Goal: Task Accomplishment & Management: Manage account settings

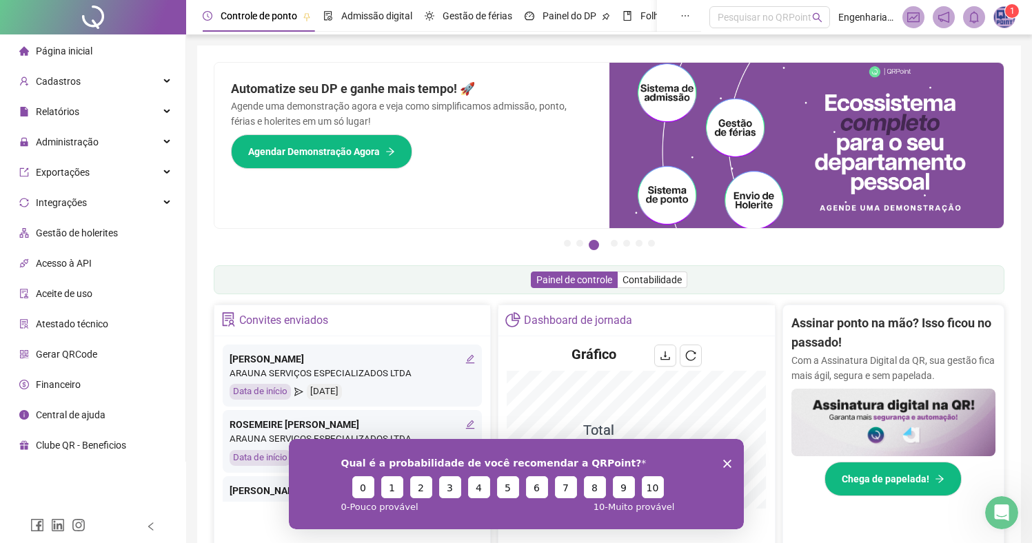
click at [1003, 16] on img at bounding box center [1004, 17] width 21 height 21
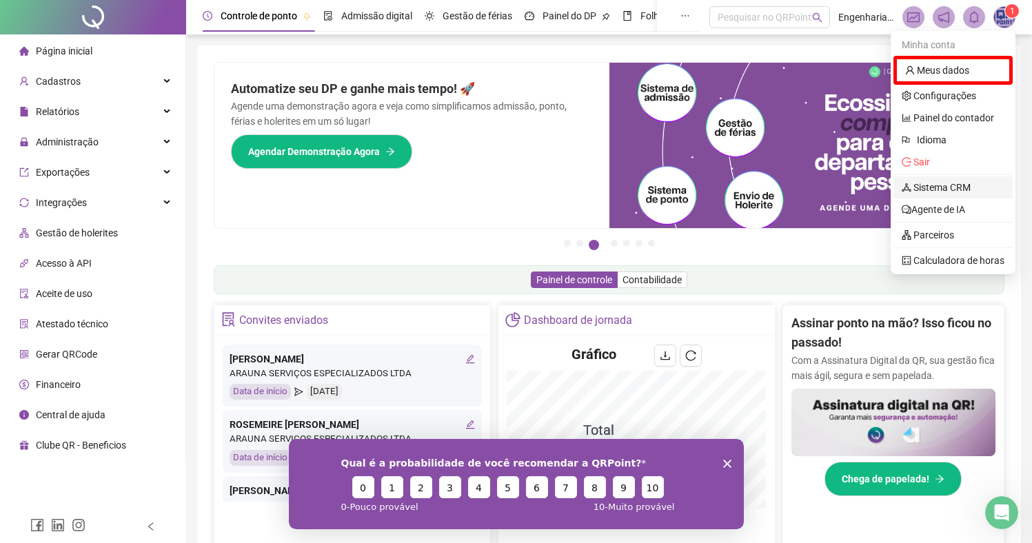
click at [956, 189] on link "Sistema CRM" at bounding box center [936, 187] width 69 height 11
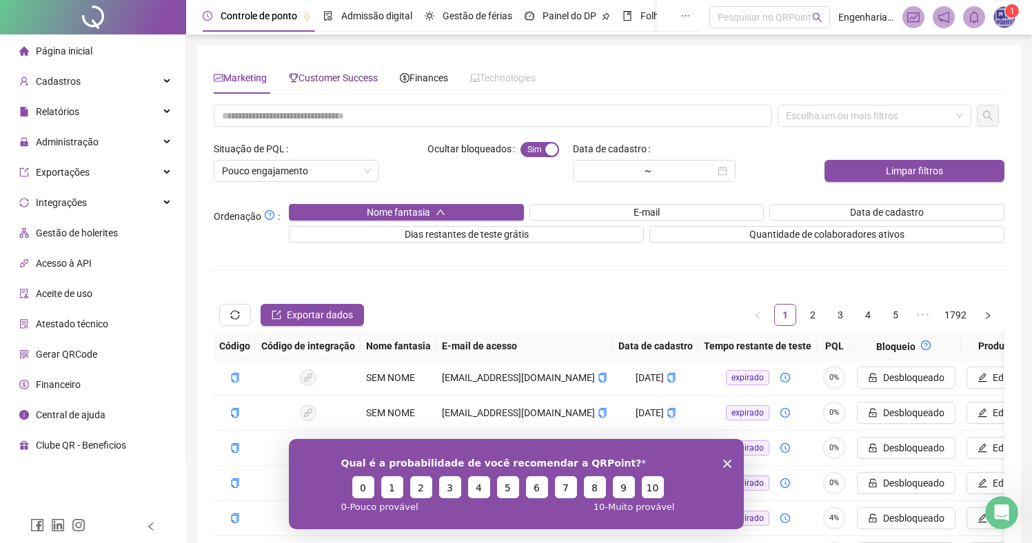
click at [349, 77] on span "Customer Success" at bounding box center [333, 77] width 89 height 11
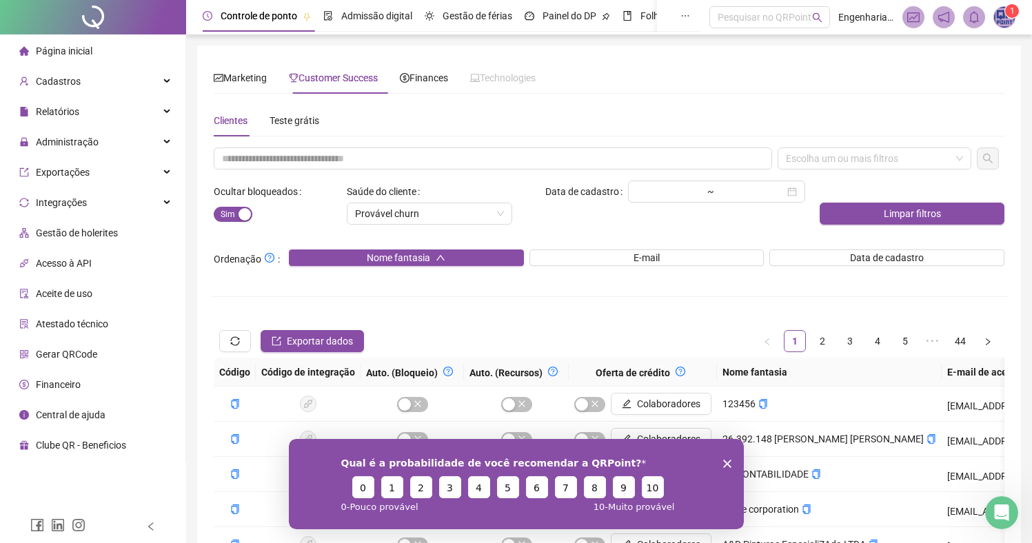
drag, startPoint x: 727, startPoint y: 459, endPoint x: 1046, endPoint y: 900, distance: 543.9
click at [727, 459] on icon "Close survey" at bounding box center [726, 463] width 8 height 8
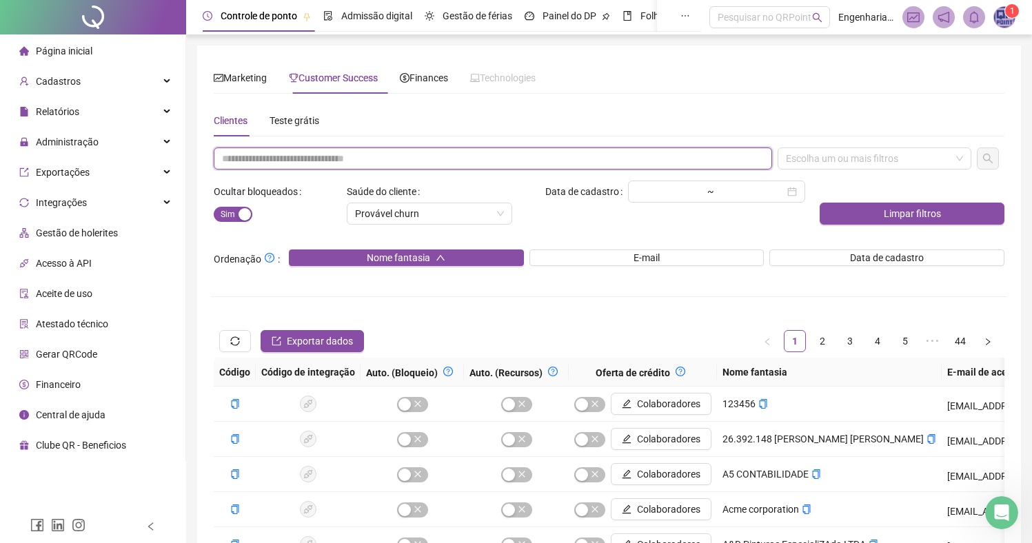
click at [310, 157] on input "text" at bounding box center [493, 159] width 558 height 22
paste input "**********"
click at [884, 161] on div "Escolha um ou mais filtros" at bounding box center [875, 159] width 194 height 22
type input "**********"
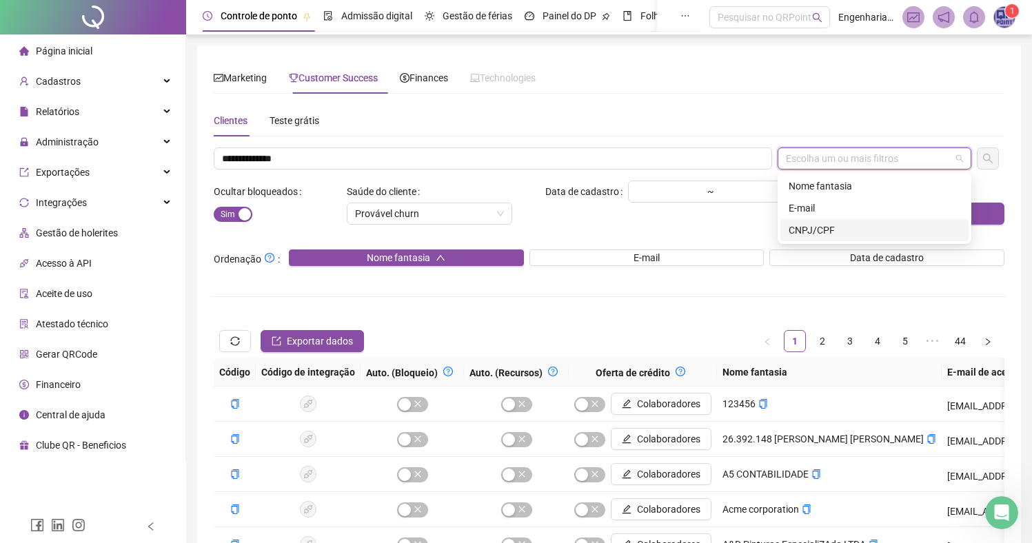
click at [829, 239] on div "CNPJ/CPF" at bounding box center [874, 230] width 188 height 22
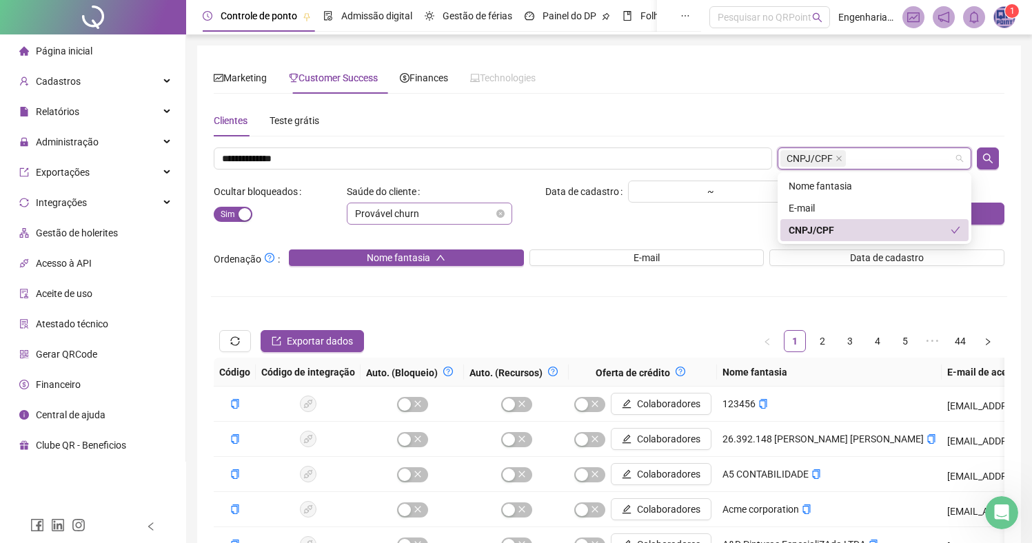
click at [504, 213] on div "Provável churn" at bounding box center [429, 214] width 165 height 22
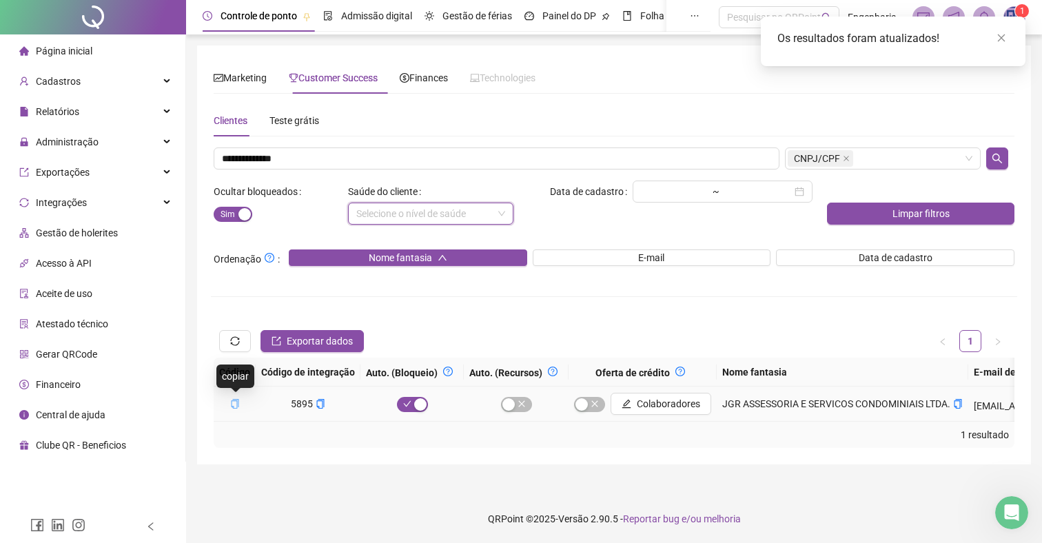
click at [232, 400] on icon "copy" at bounding box center [235, 404] width 10 height 10
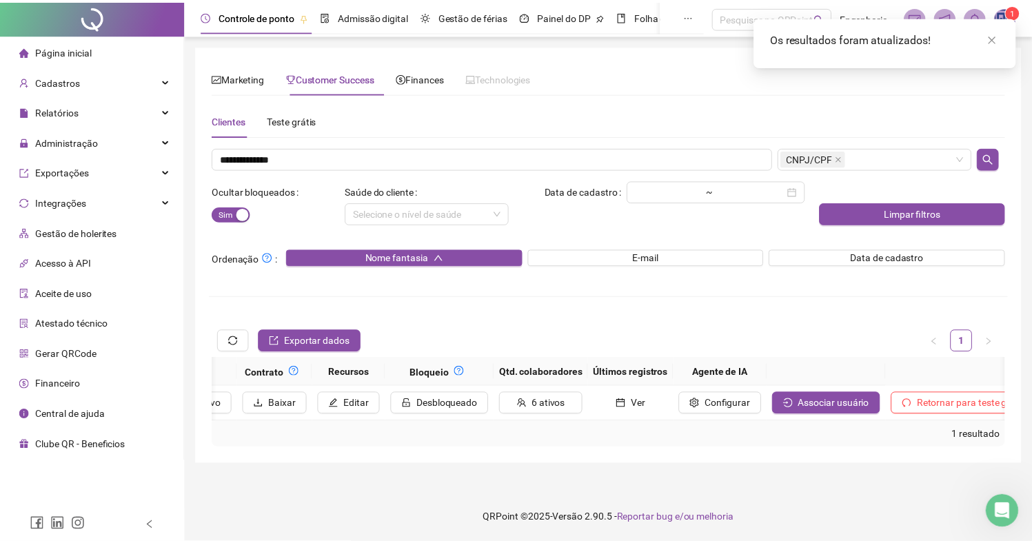
scroll to position [0, 1576]
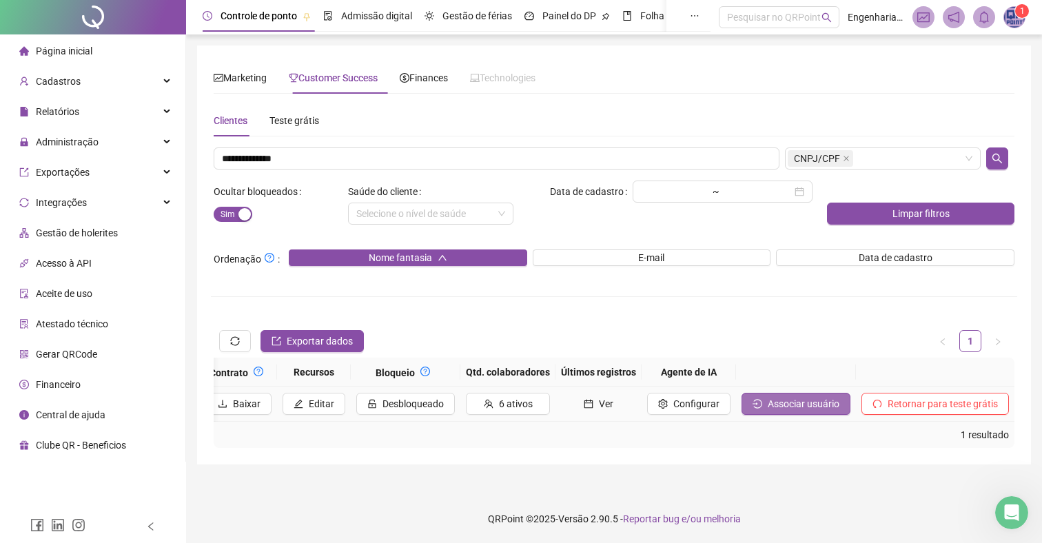
click at [808, 403] on span "Associar usuário" at bounding box center [804, 403] width 72 height 15
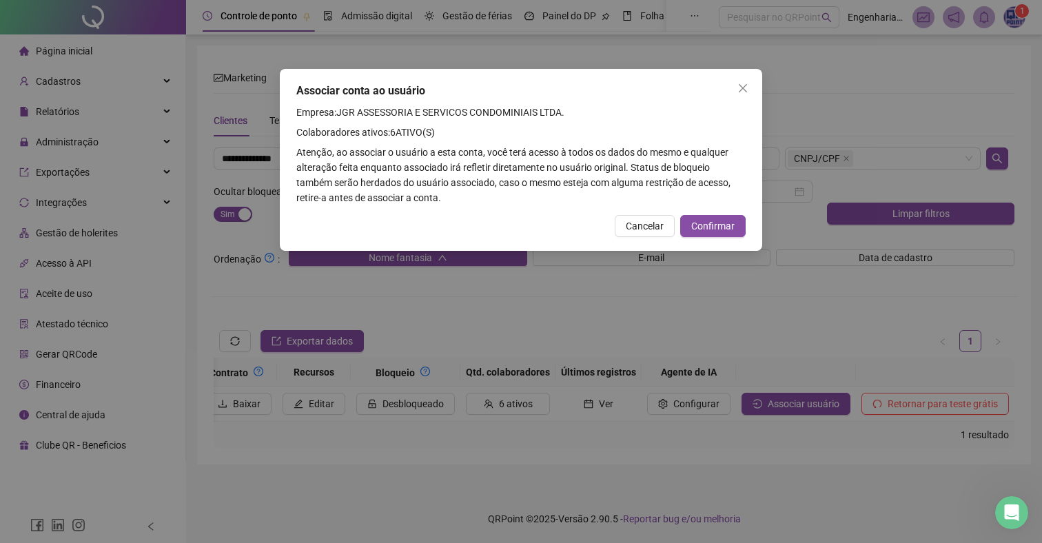
click at [720, 219] on span "Confirmar" at bounding box center [712, 226] width 43 height 15
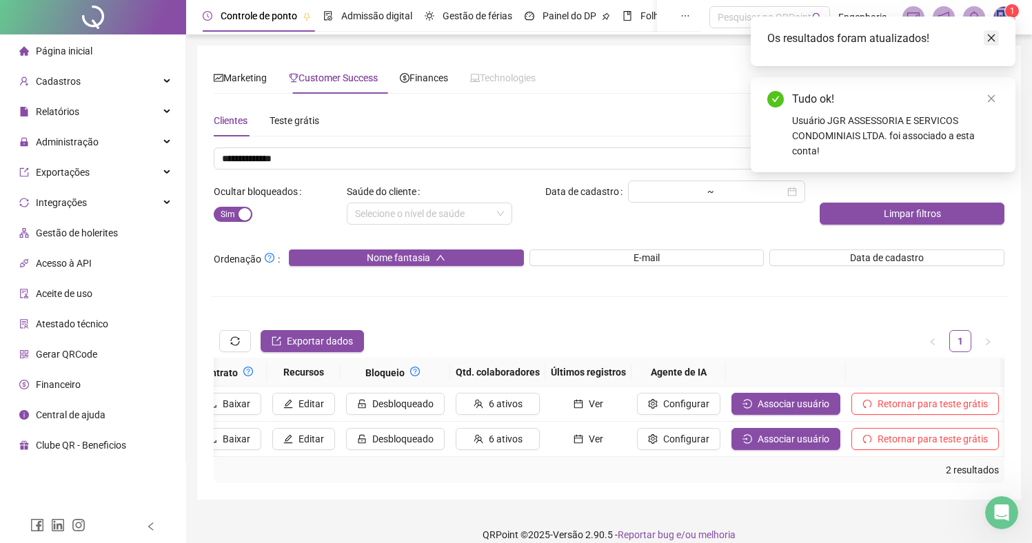
click at [991, 37] on icon "close" at bounding box center [992, 38] width 8 height 8
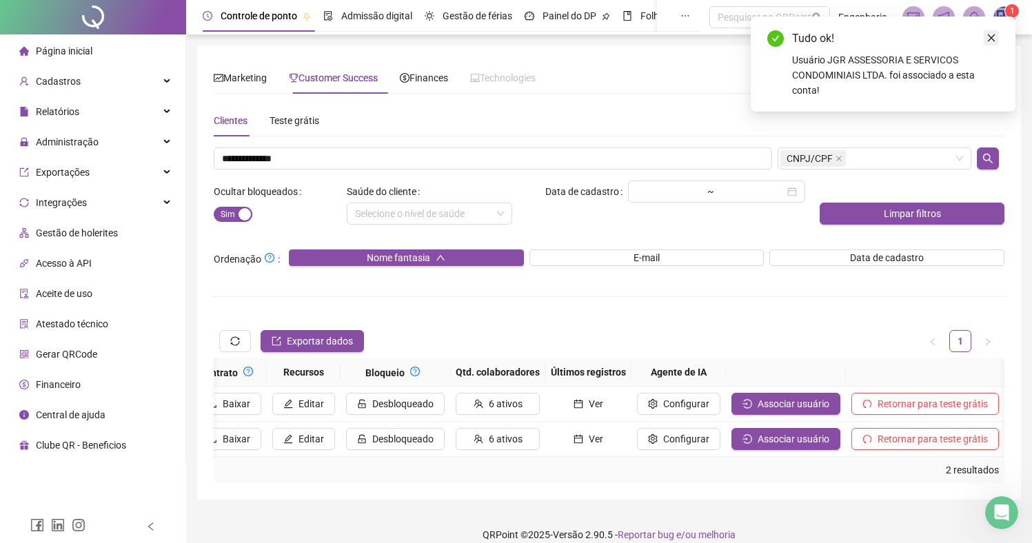
click at [991, 36] on icon "close" at bounding box center [991, 38] width 10 height 10
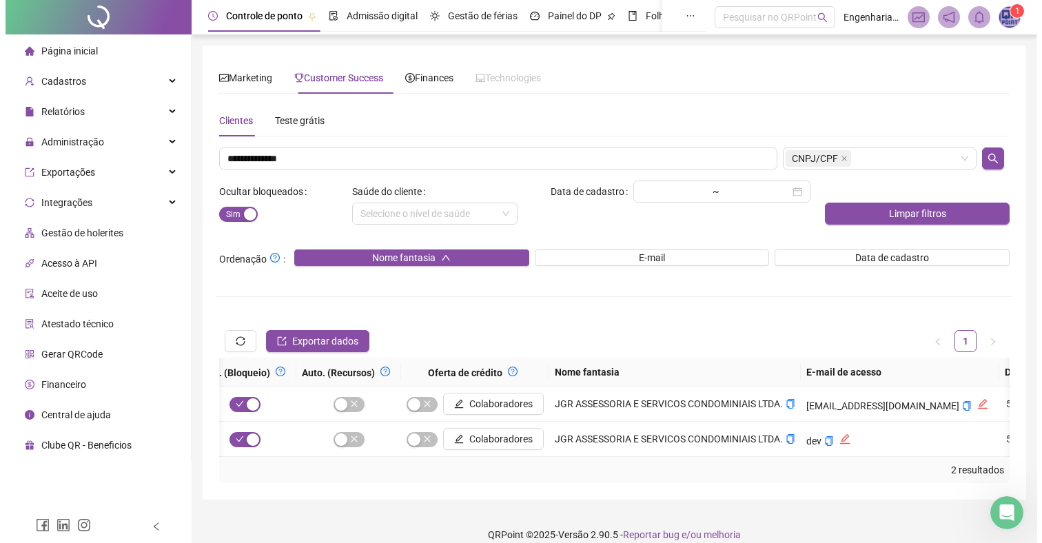
scroll to position [0, 117]
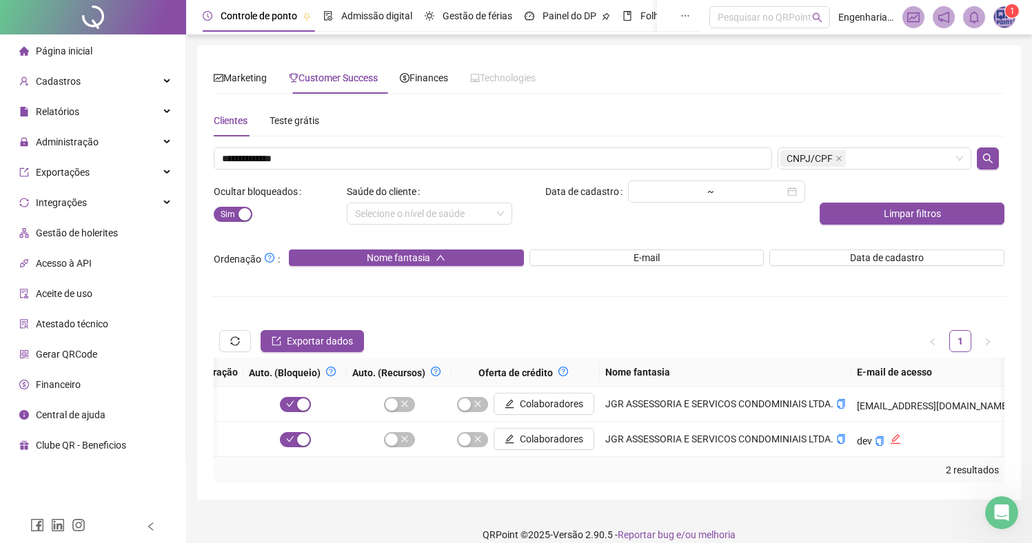
click at [1011, 18] on img at bounding box center [1004, 17] width 21 height 21
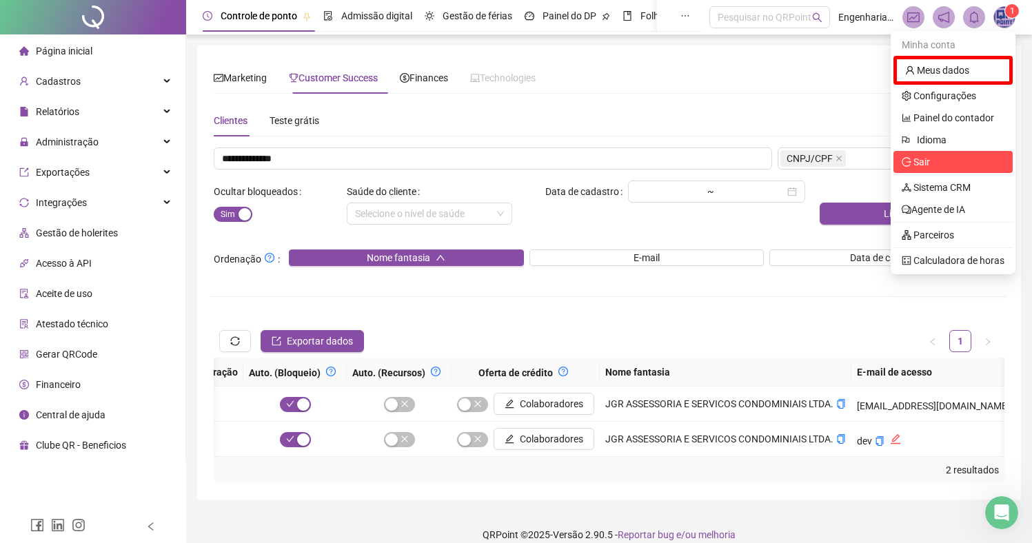
click at [942, 166] on span "Sair" at bounding box center [953, 161] width 103 height 15
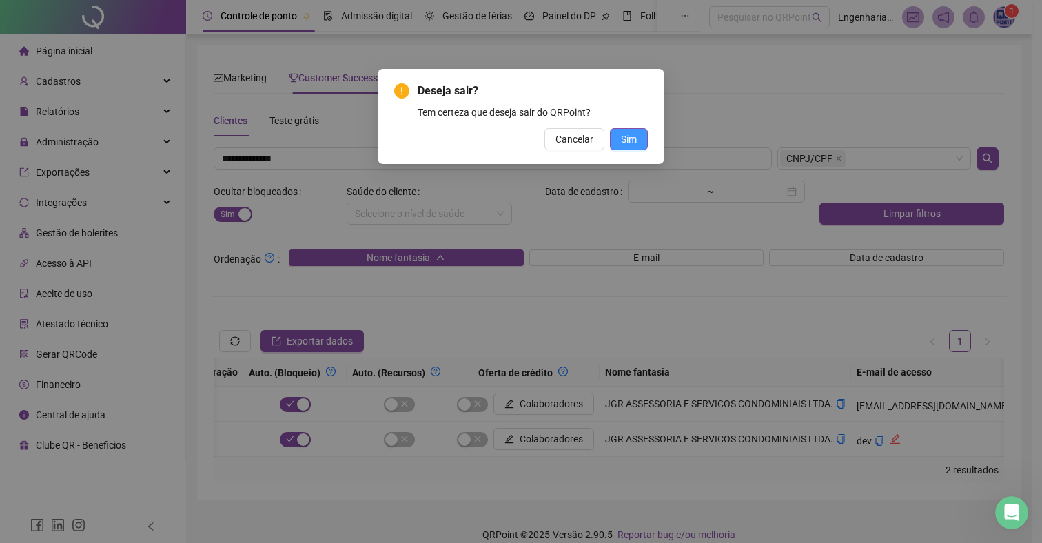
click at [637, 142] on button "Sim" at bounding box center [629, 139] width 38 height 22
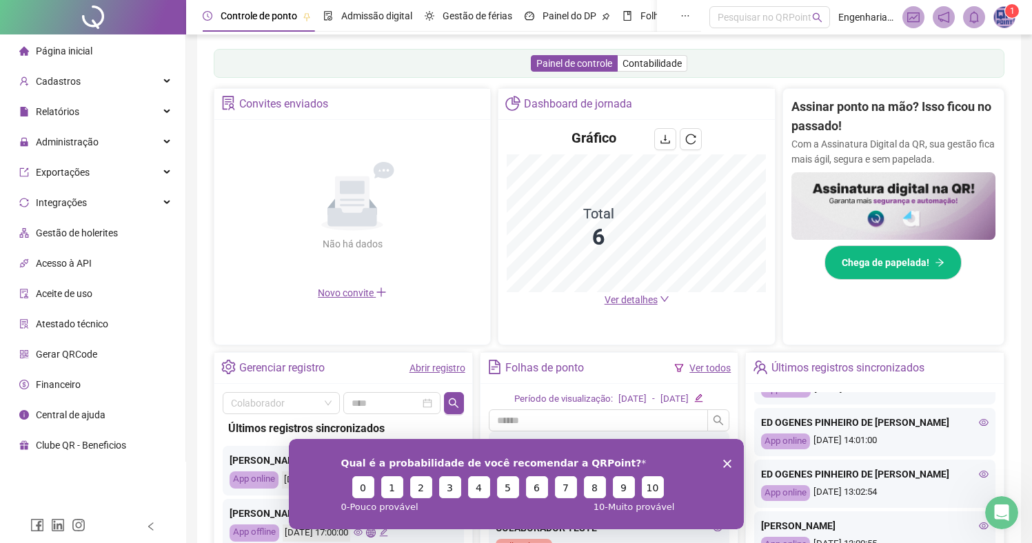
scroll to position [93, 0]
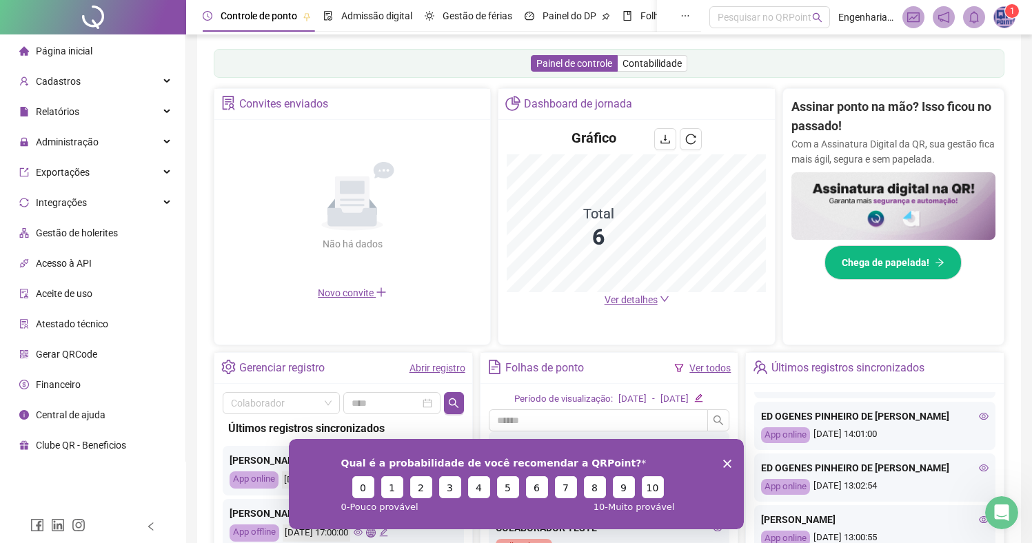
click at [731, 462] on div "Qual é a probabilidade de você recomendar a QRPoint? 0 1 2 3 4 5 6 7 8 9 10 0 -…" at bounding box center [515, 483] width 455 height 90
click at [727, 467] on div "Qual é a probabilidade de você recomendar a QRPoint? 0 1 2 3 4 5 6 7 8 9 10 0 -…" at bounding box center [515, 483] width 455 height 90
click at [651, 317] on div "Dashboard de jornada Gráfico Total 6 Ver detalhes" at bounding box center [636, 216] width 277 height 257
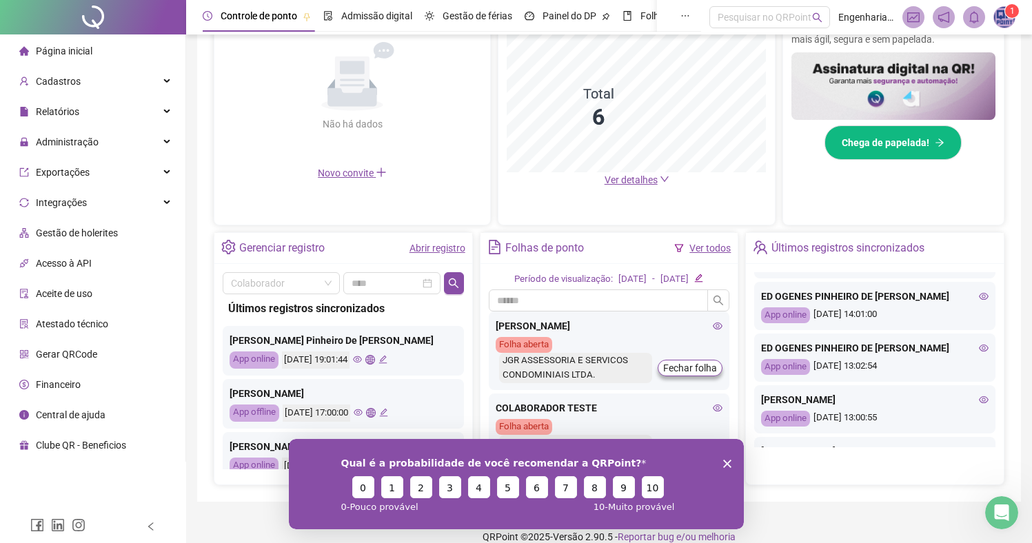
scroll to position [354, 0]
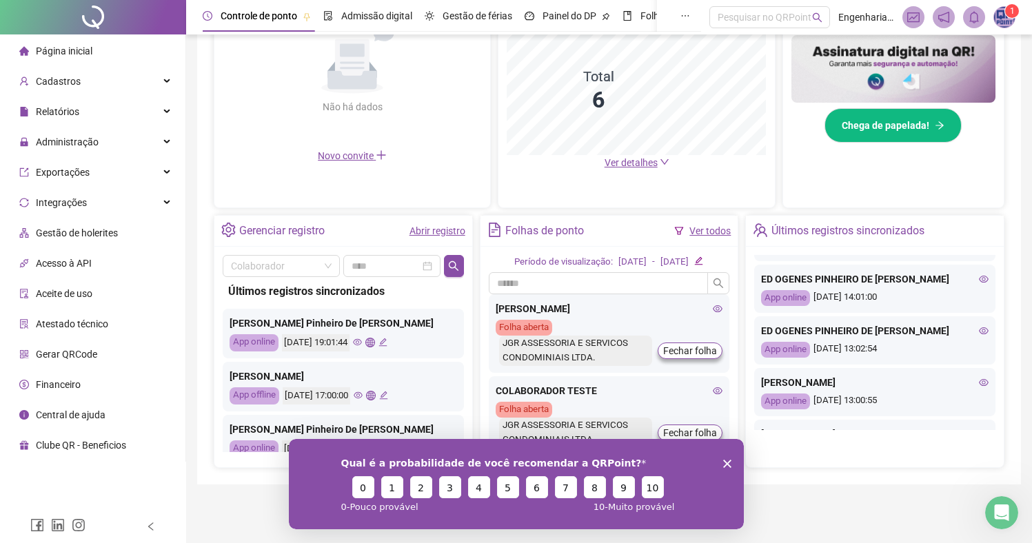
click at [729, 464] on icon "Close survey" at bounding box center [726, 463] width 8 height 8
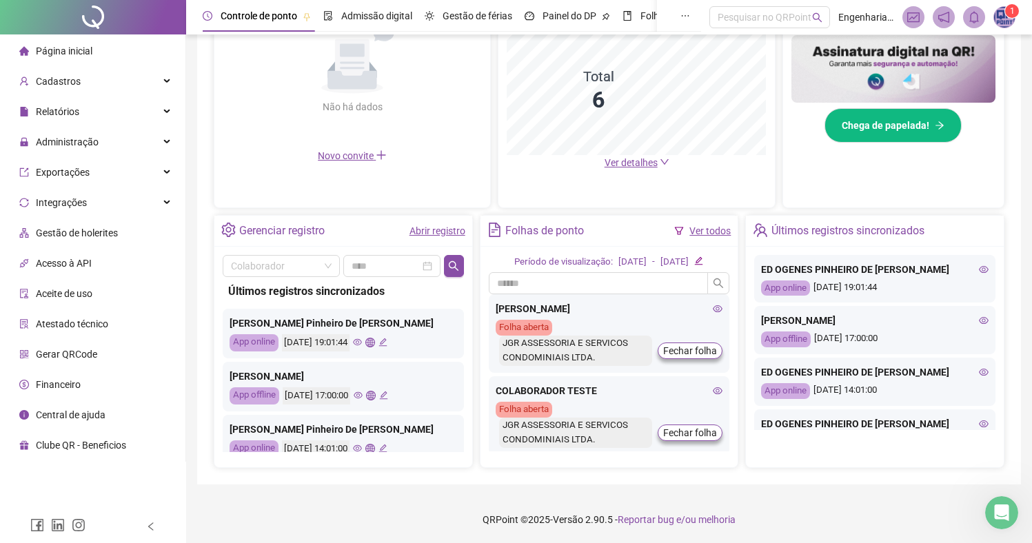
click at [979, 274] on icon "eye" at bounding box center [984, 270] width 10 height 10
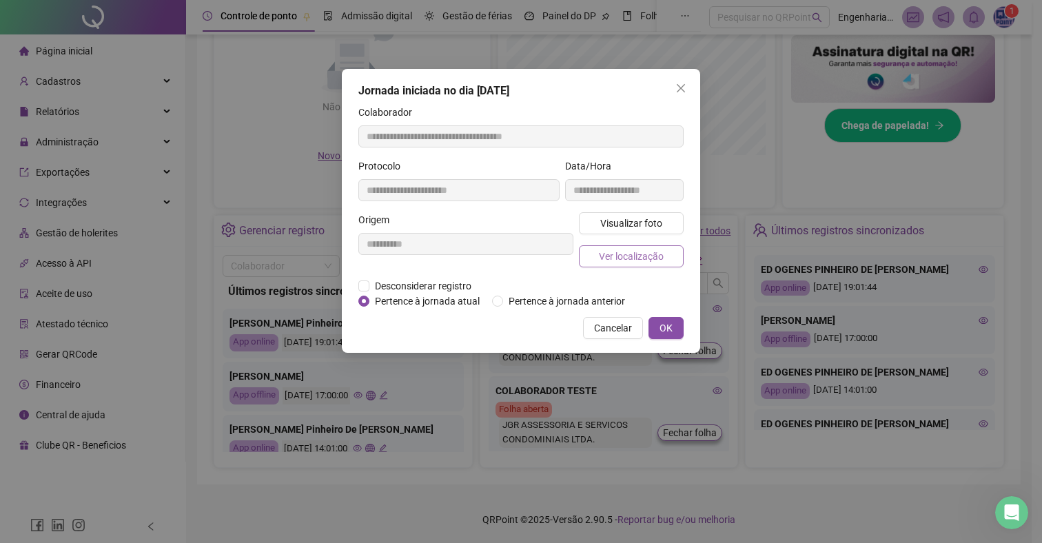
click at [610, 246] on button "Ver localização" at bounding box center [631, 256] width 105 height 22
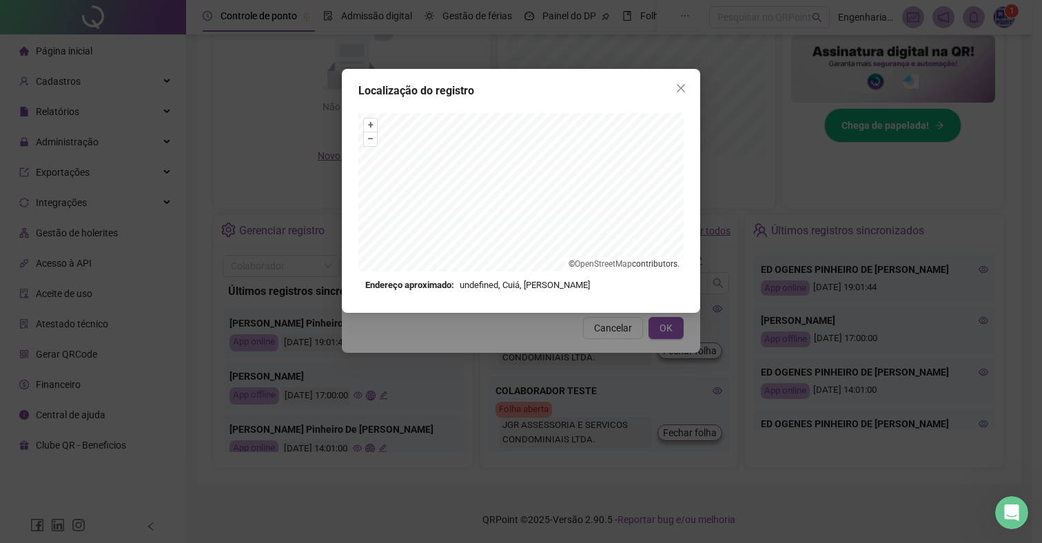
drag, startPoint x: 680, startPoint y: 88, endPoint x: 642, endPoint y: 178, distance: 97.3
click at [680, 88] on icon "close" at bounding box center [681, 88] width 8 height 8
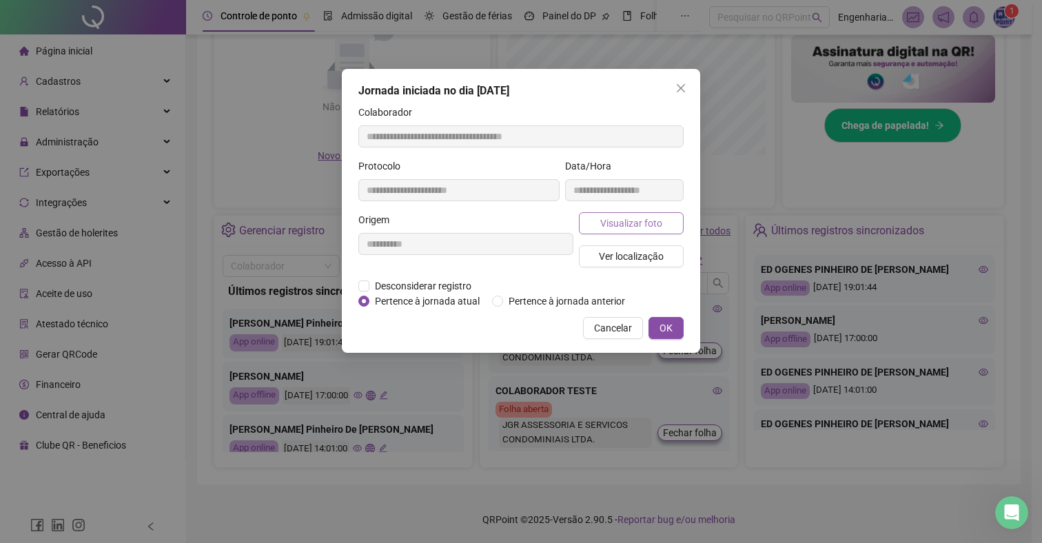
click at [640, 220] on span "Visualizar foto" at bounding box center [631, 223] width 62 height 15
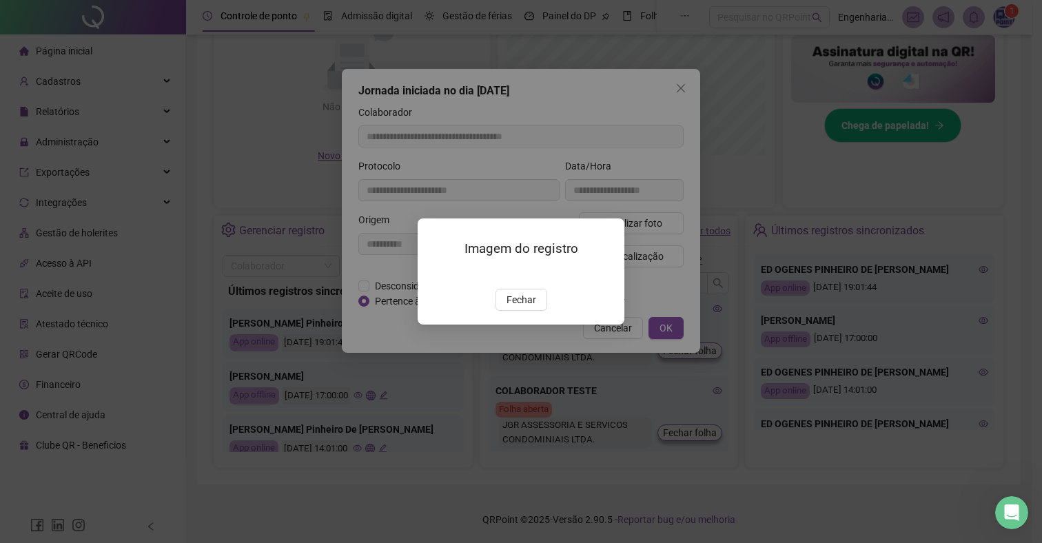
click at [517, 307] on span "Fechar" at bounding box center [522, 299] width 30 height 15
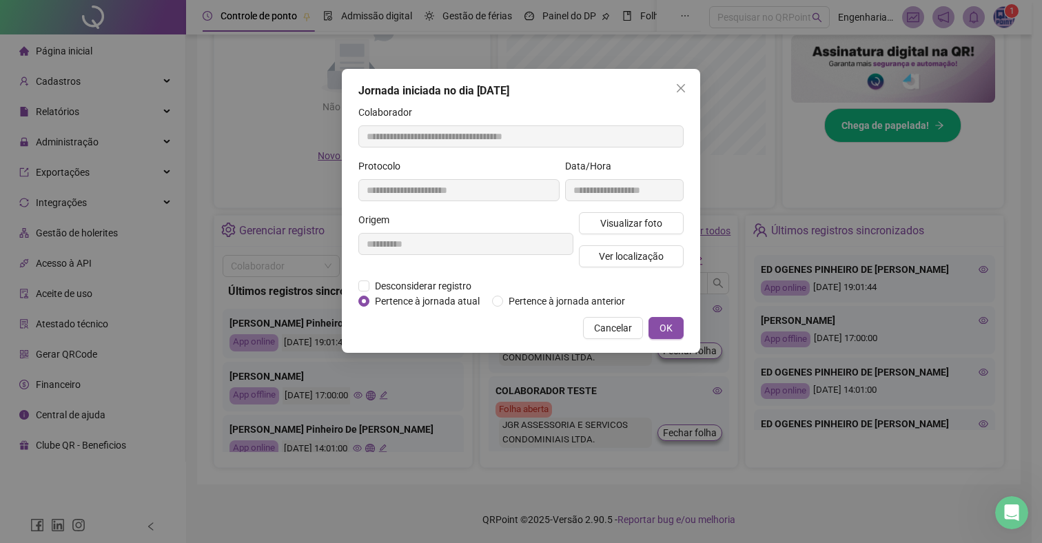
click at [617, 336] on span "Cancelar" at bounding box center [613, 328] width 38 height 15
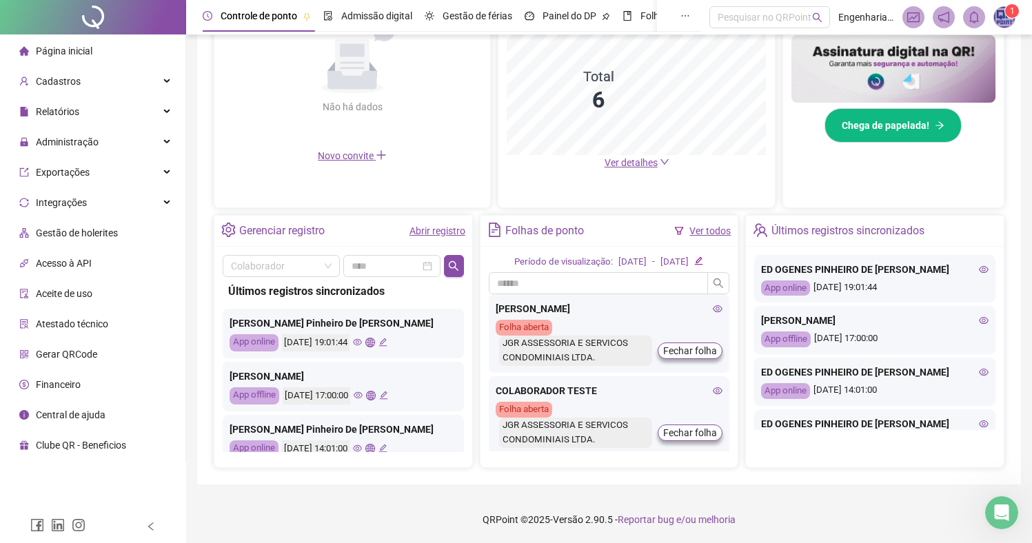
click at [979, 325] on icon "eye" at bounding box center [984, 321] width 10 height 10
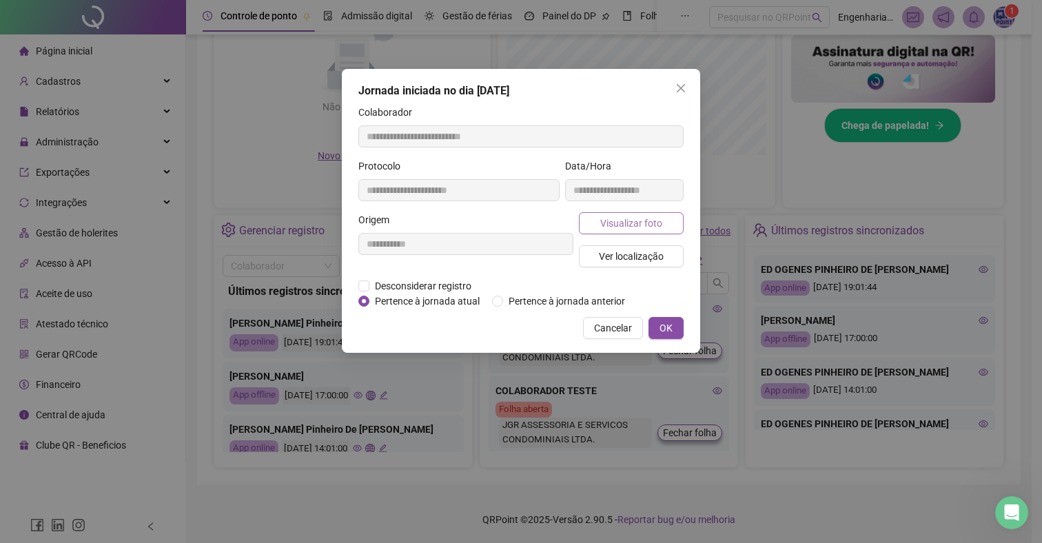
click at [604, 223] on span "Visualizar foto" at bounding box center [631, 223] width 62 height 15
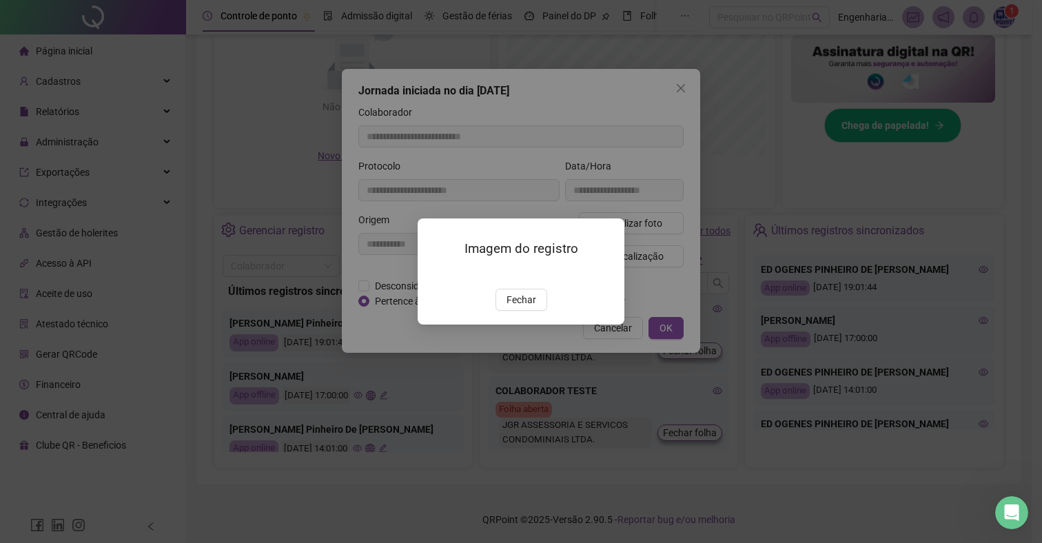
click at [529, 307] on span "Fechar" at bounding box center [522, 299] width 30 height 15
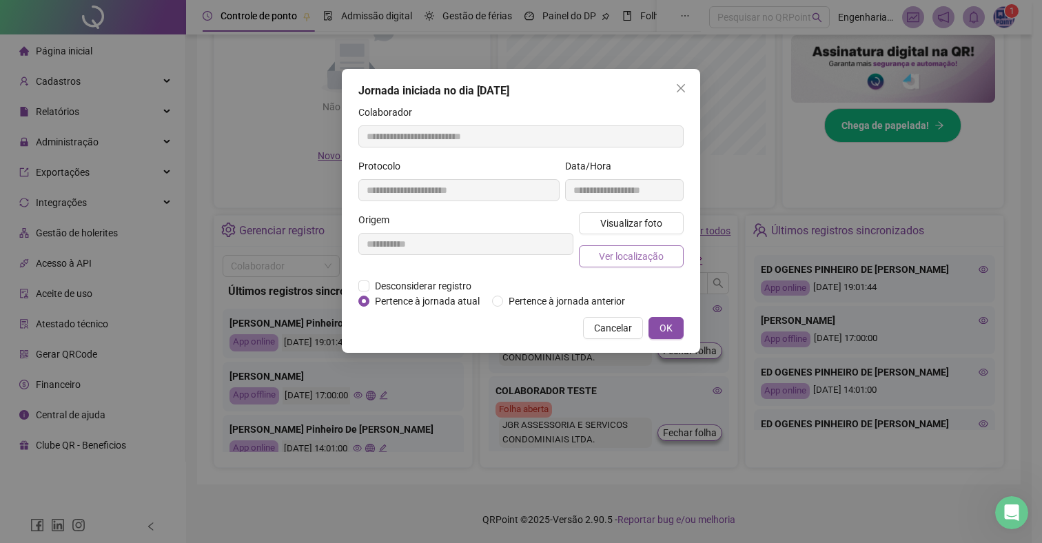
click at [647, 257] on span "Ver localização" at bounding box center [631, 256] width 65 height 15
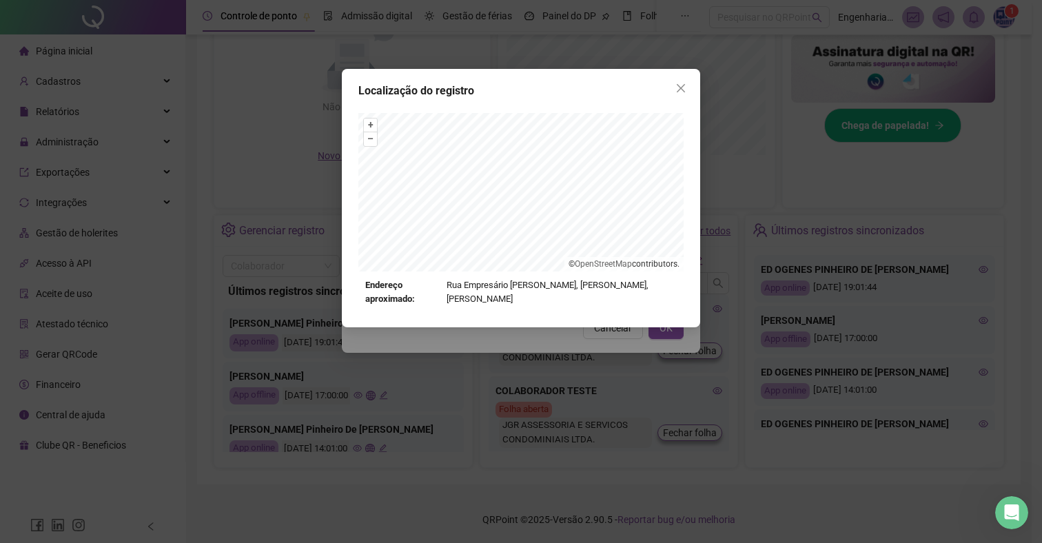
click at [791, 251] on div "Localização do registro + – ⇧ › © OpenStreetMap contributors. Endereço aproxima…" at bounding box center [521, 271] width 1042 height 543
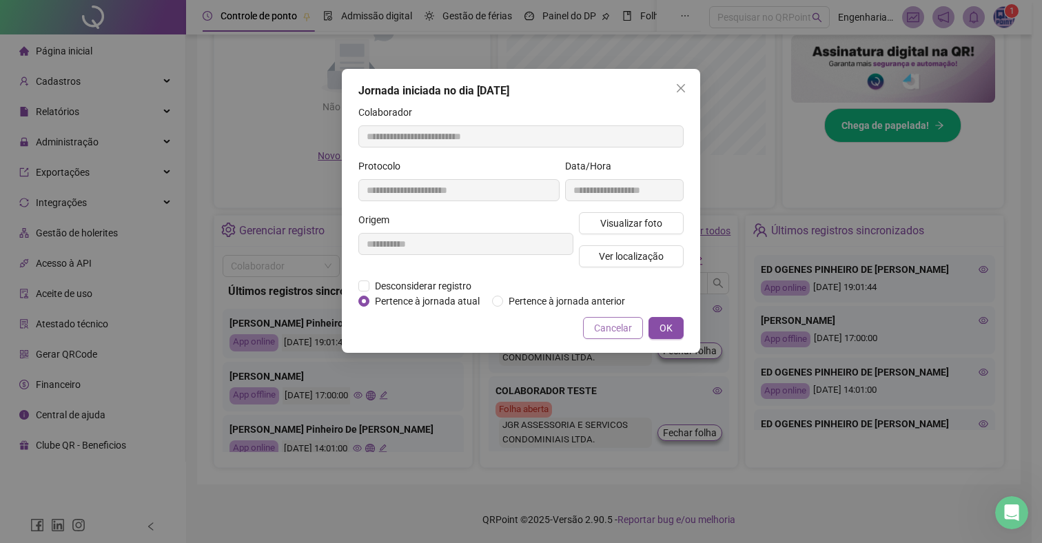
click at [617, 339] on button "Cancelar" at bounding box center [613, 328] width 60 height 22
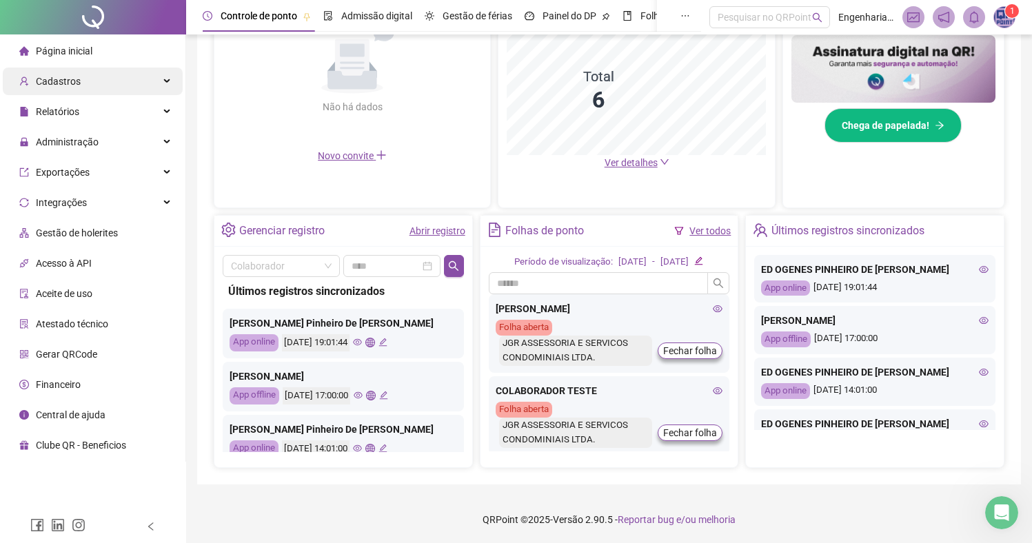
click at [123, 81] on div "Cadastros" at bounding box center [93, 82] width 180 height 28
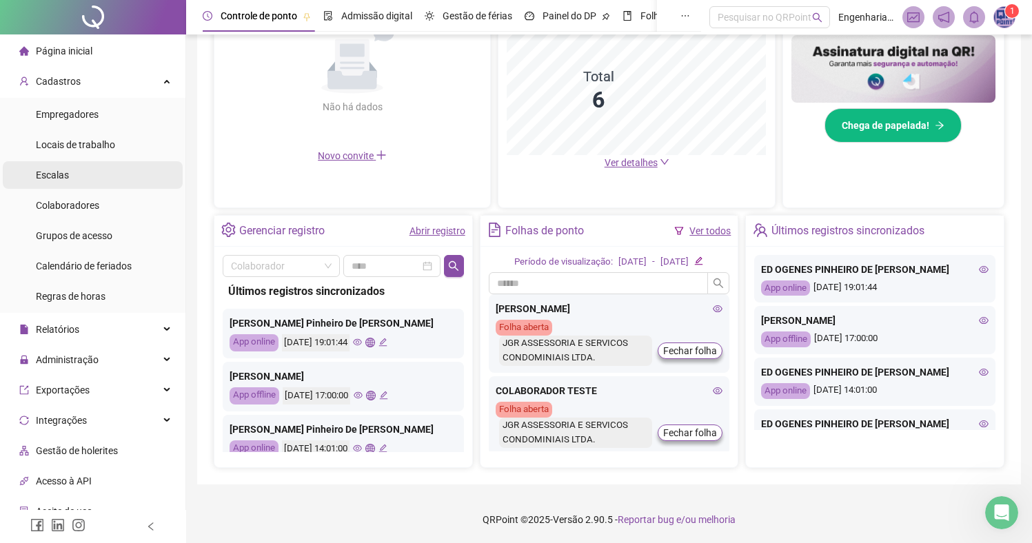
drag, startPoint x: 88, startPoint y: 121, endPoint x: 148, endPoint y: 163, distance: 72.7
click at [88, 121] on div "Empregadores" at bounding box center [67, 115] width 63 height 28
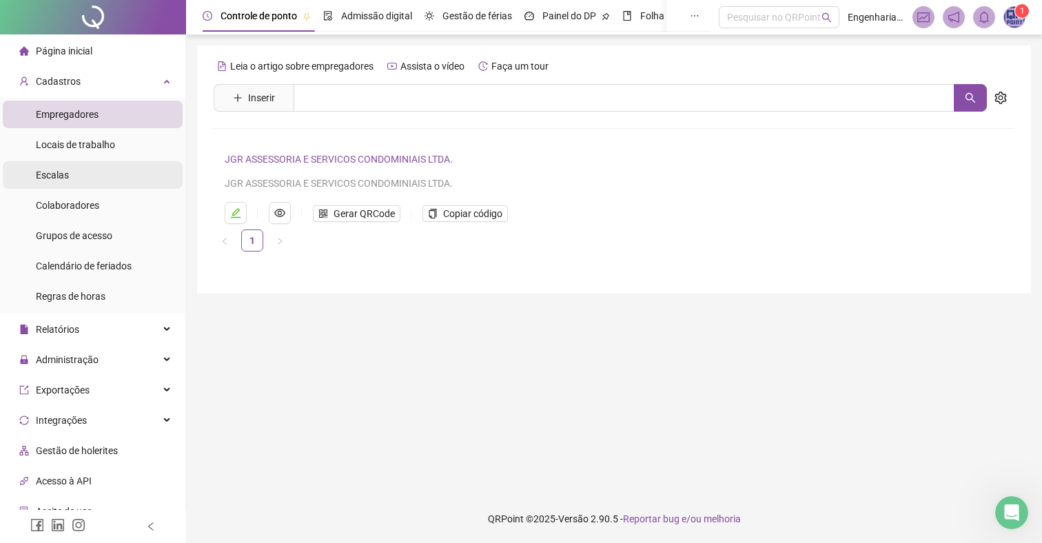
click at [69, 175] on span "Escalas" at bounding box center [52, 175] width 33 height 11
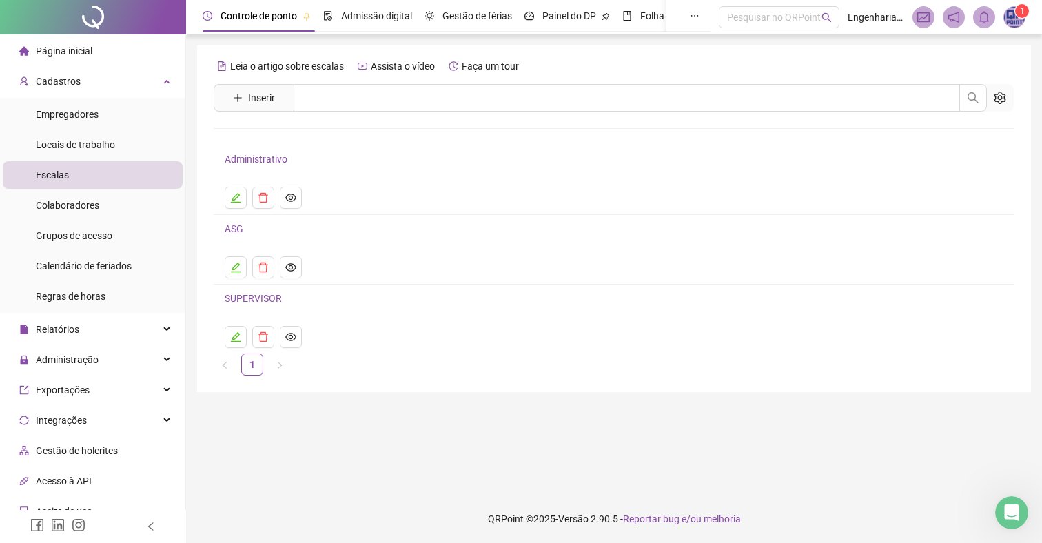
drag, startPoint x: 97, startPoint y: 118, endPoint x: 104, endPoint y: 159, distance: 41.9
click at [97, 118] on span "Empregadores" at bounding box center [67, 114] width 63 height 11
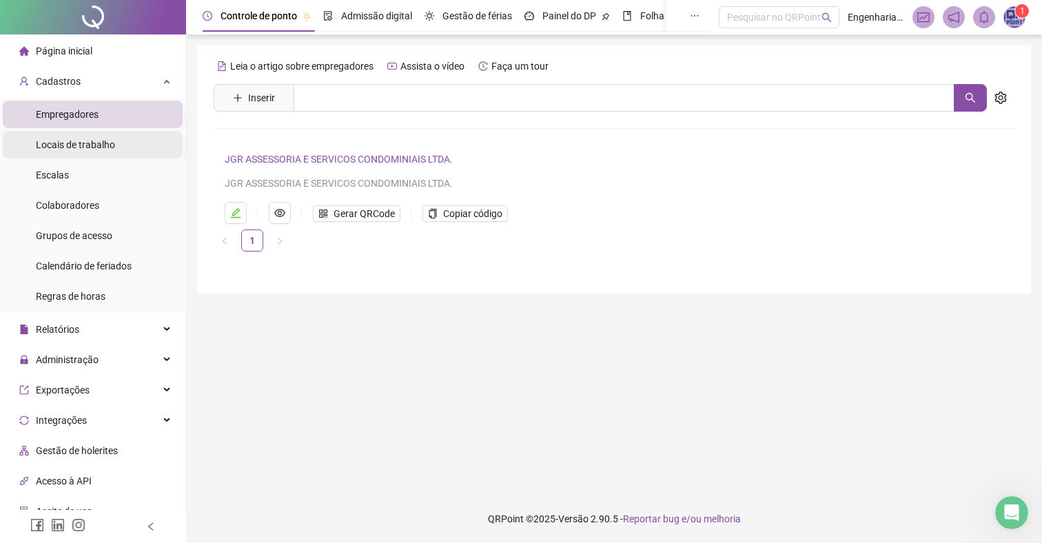
click at [86, 149] on span "Locais de trabalho" at bounding box center [75, 144] width 79 height 11
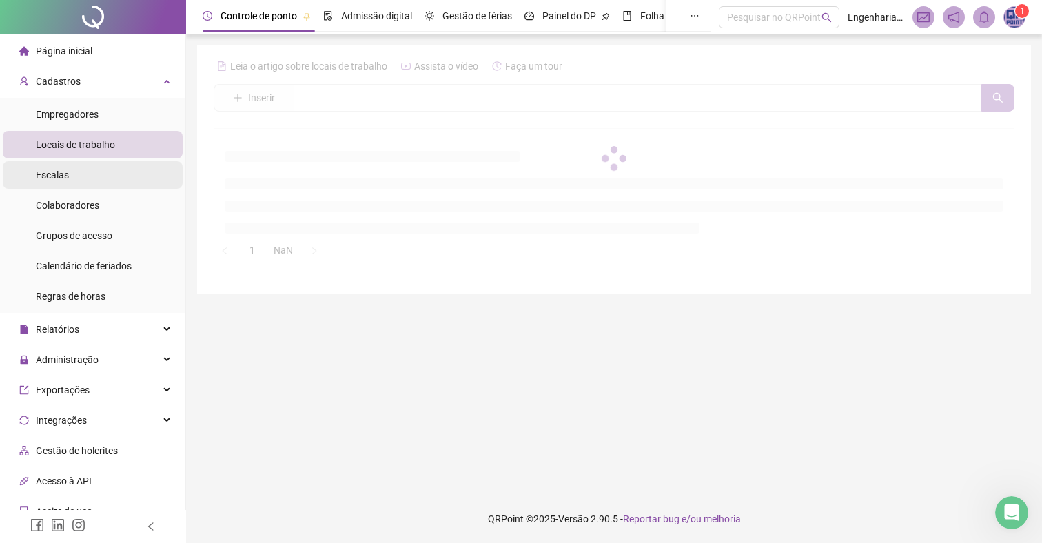
click at [65, 181] on div "Escalas" at bounding box center [52, 175] width 33 height 28
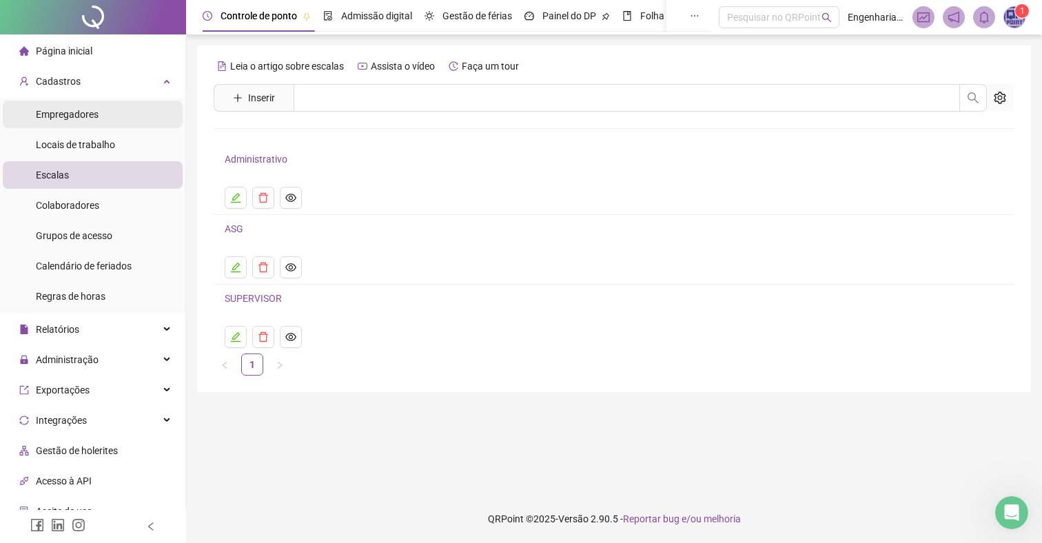
click at [76, 109] on span "Empregadores" at bounding box center [67, 114] width 63 height 11
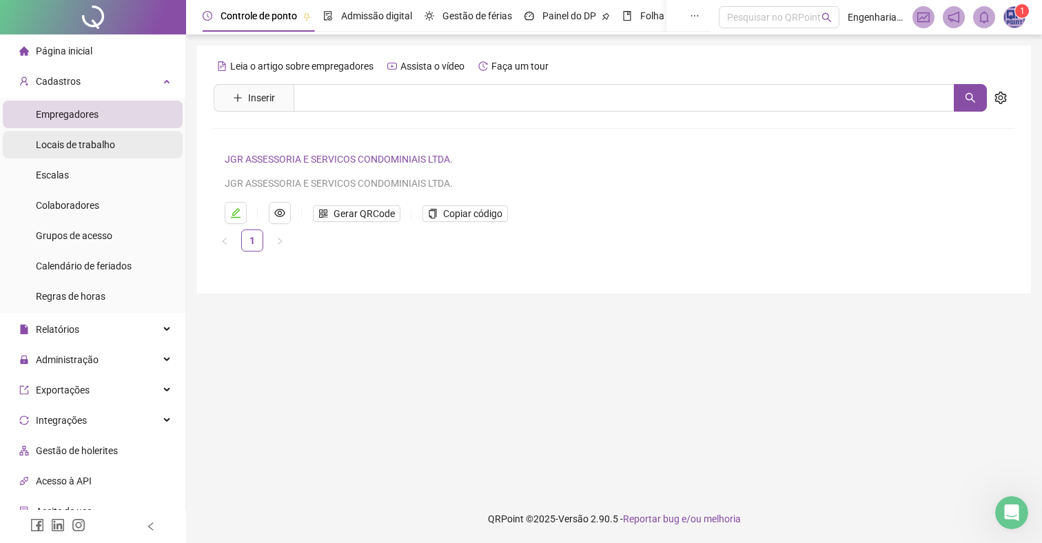
click at [74, 143] on span "Locais de trabalho" at bounding box center [75, 144] width 79 height 11
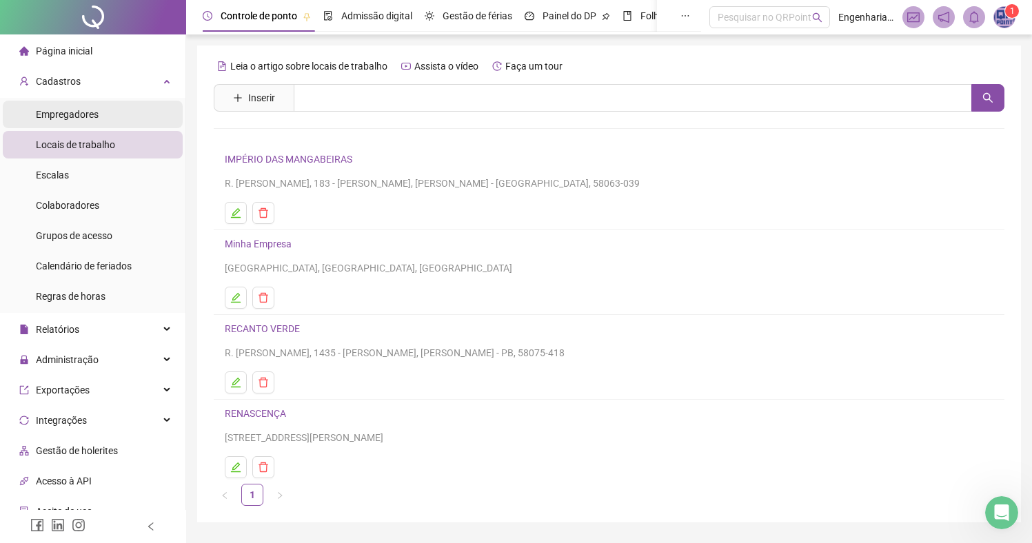
click at [78, 111] on span "Empregadores" at bounding box center [67, 114] width 63 height 11
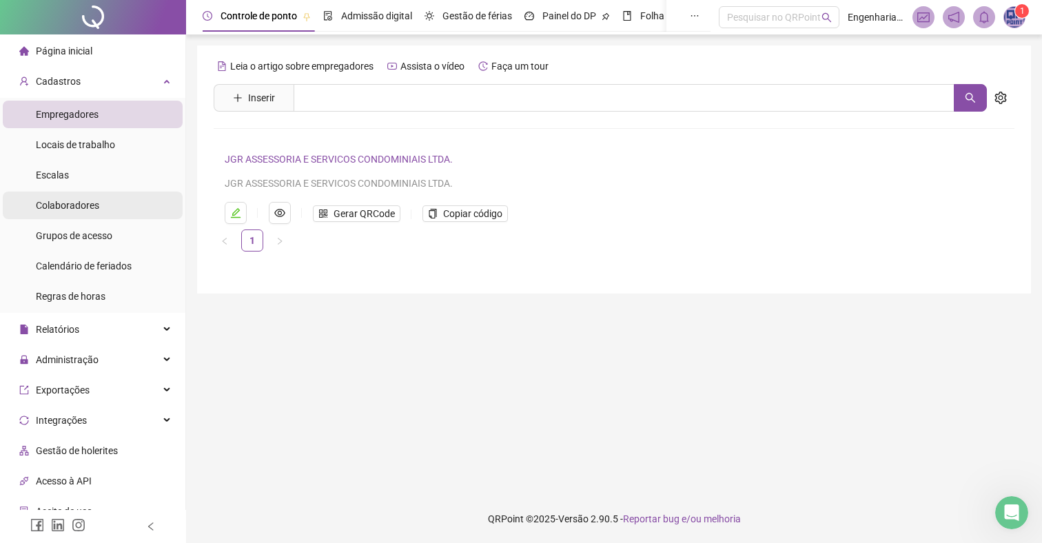
click at [59, 212] on div "Colaboradores" at bounding box center [67, 206] width 63 height 28
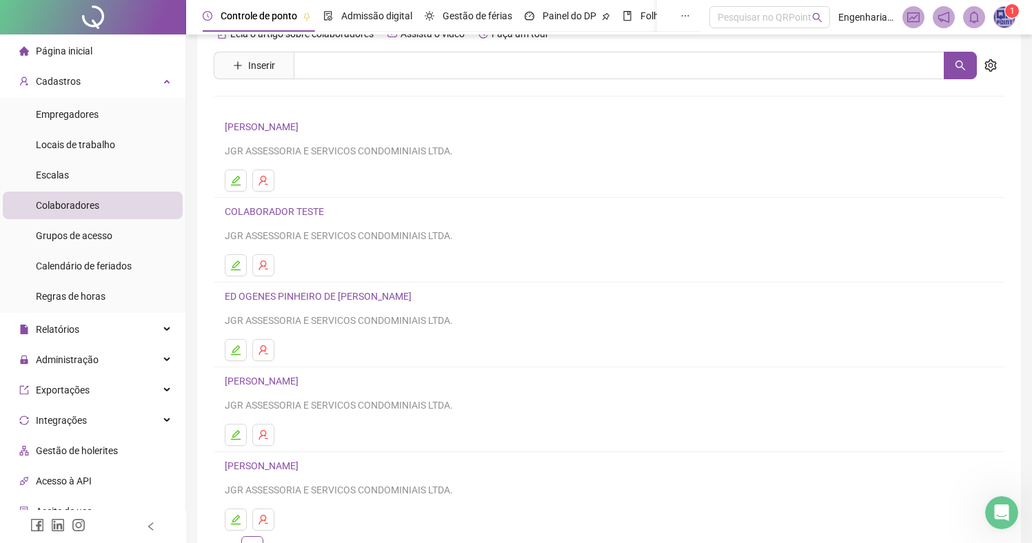
scroll to position [34, 0]
click at [281, 210] on link "COLABORADOR TESTE" at bounding box center [276, 210] width 103 height 11
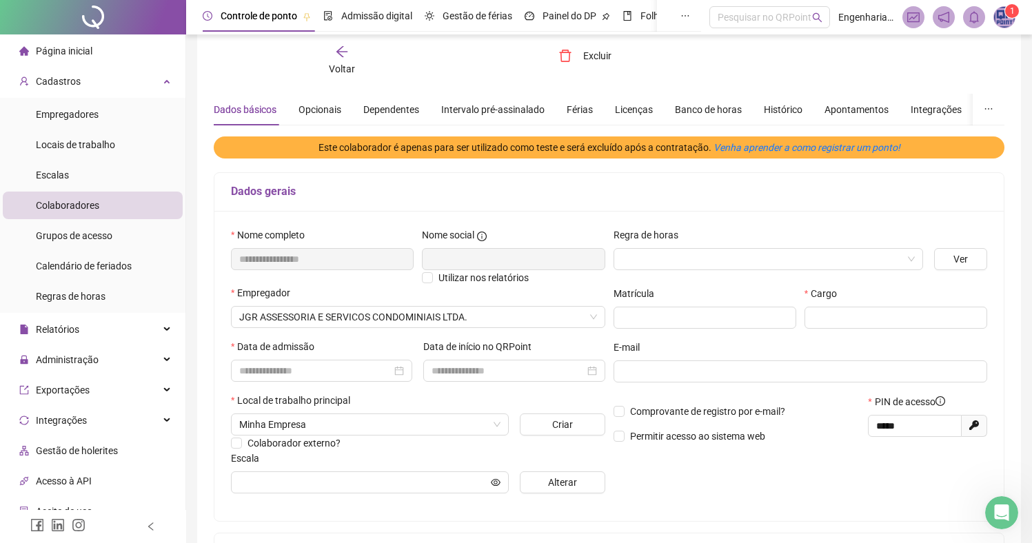
click at [726, 201] on div "Dados gerais" at bounding box center [608, 192] width 789 height 39
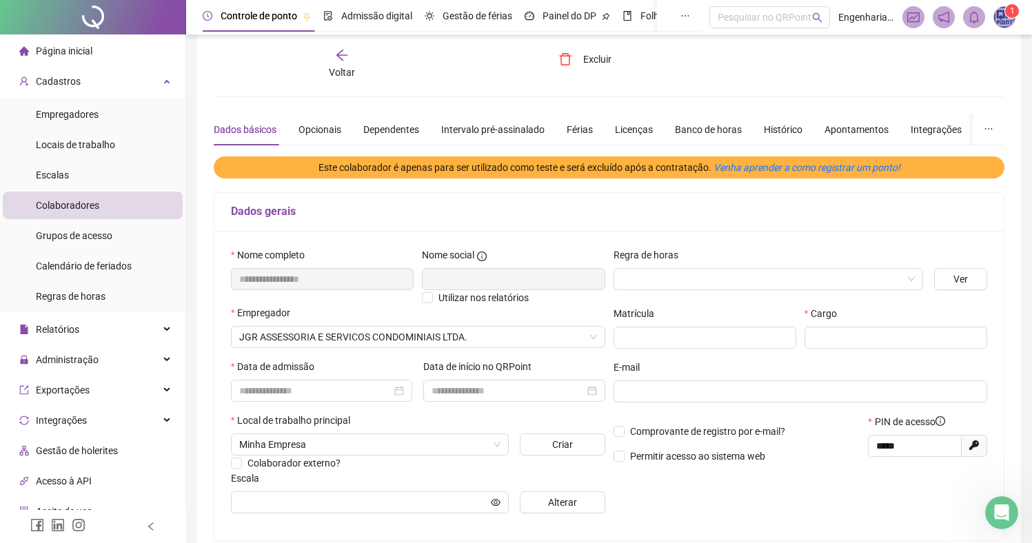
scroll to position [0, 0]
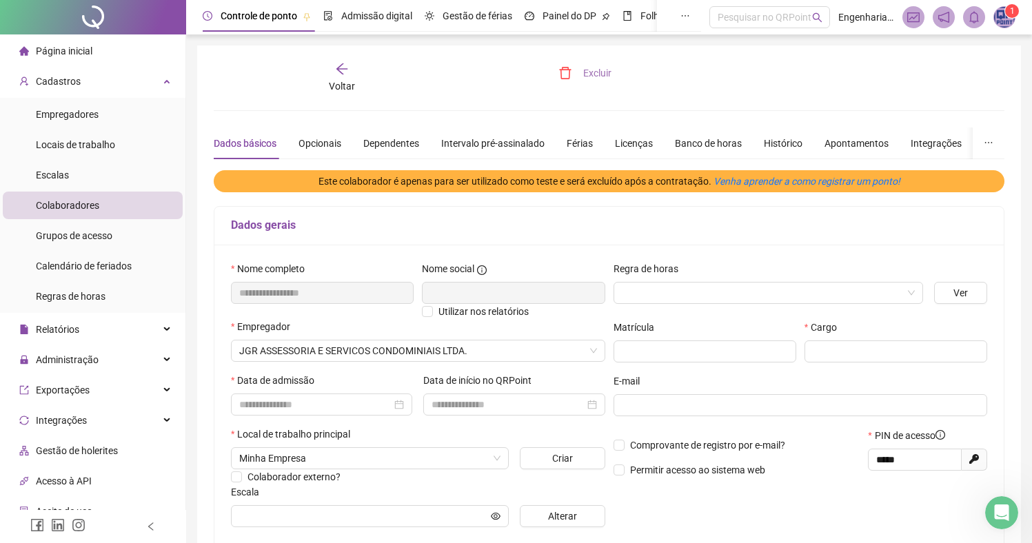
click at [593, 76] on span "Excluir" at bounding box center [597, 72] width 28 height 15
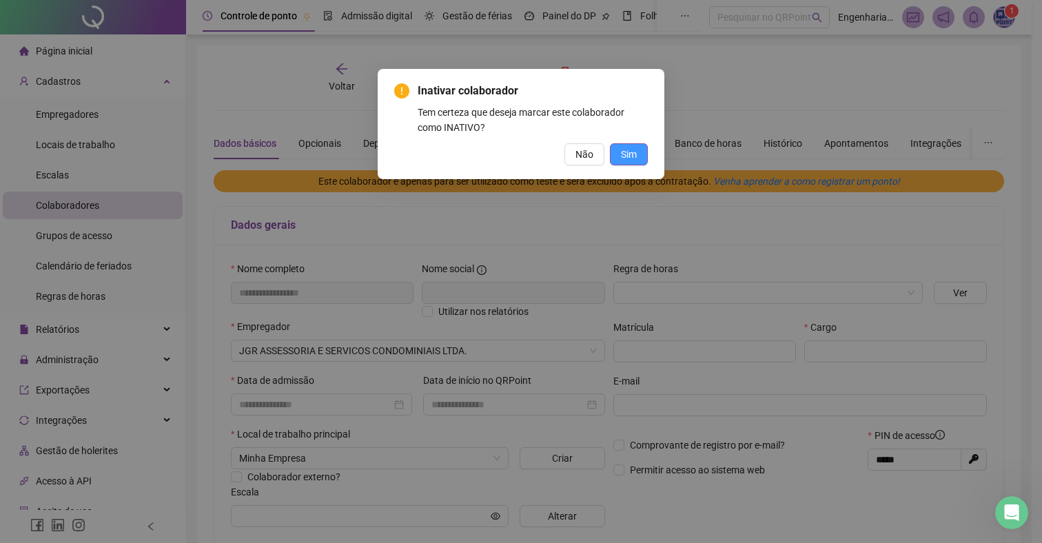
click at [629, 152] on span "Sim" at bounding box center [629, 154] width 16 height 15
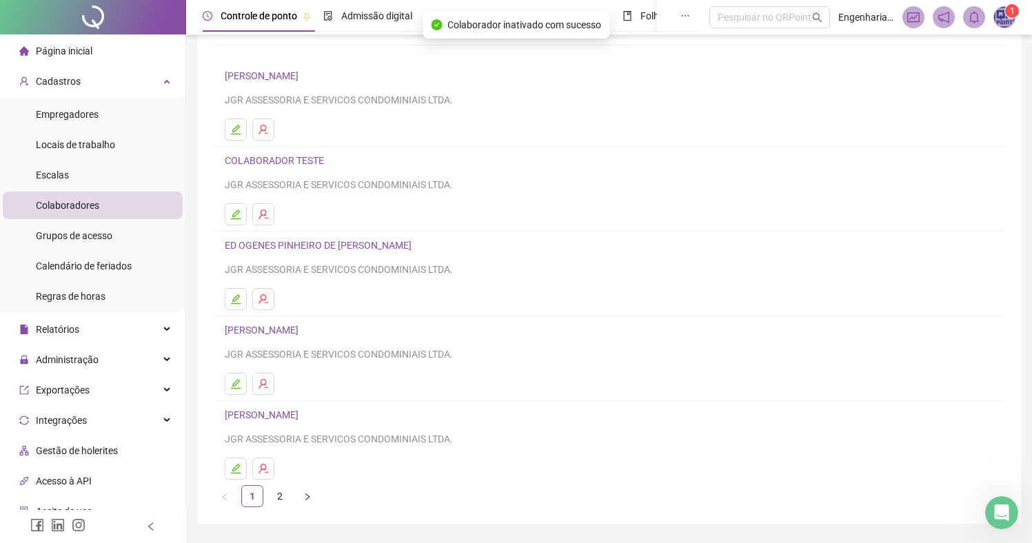
scroll to position [88, 0]
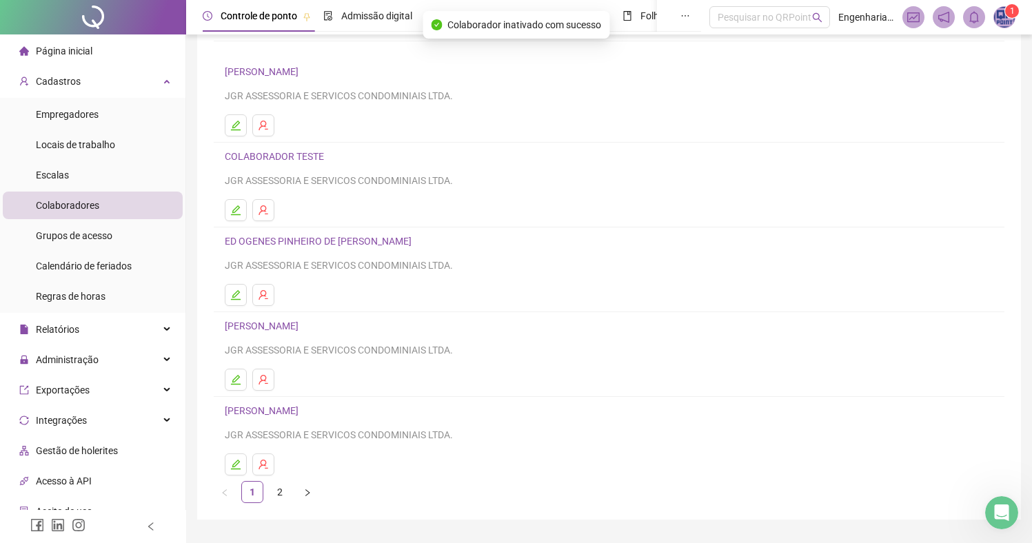
click at [267, 154] on link "COLABORADOR TESTE" at bounding box center [276, 156] width 103 height 11
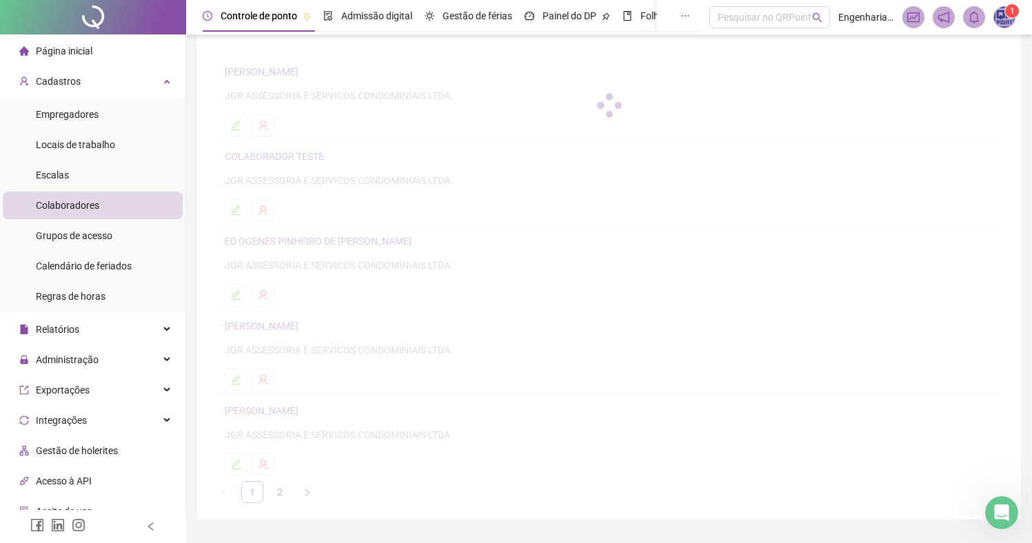
scroll to position [0, 0]
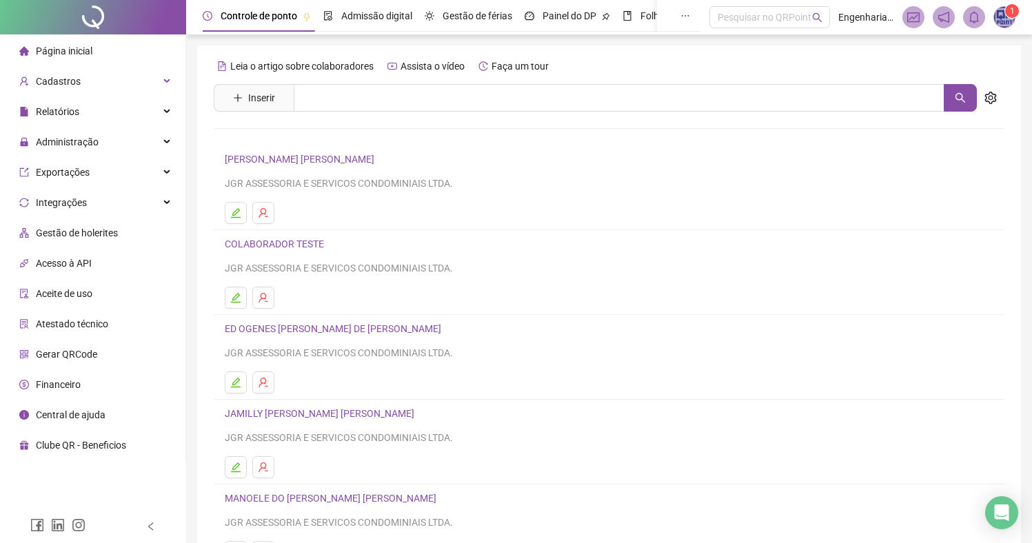
click at [305, 246] on link "COLABORADOR TESTE" at bounding box center [276, 244] width 103 height 11
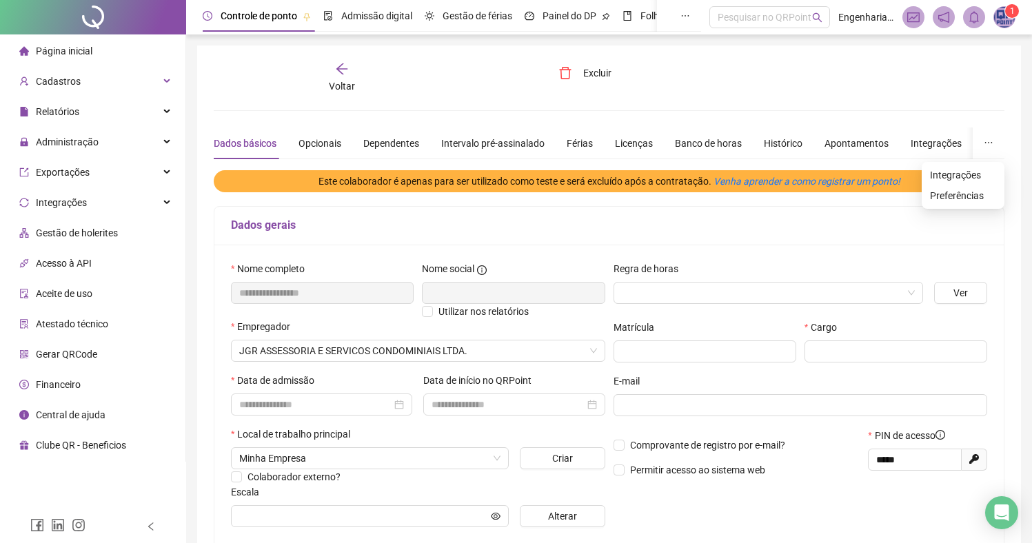
click at [990, 140] on icon "ellipsis" at bounding box center [989, 143] width 10 height 10
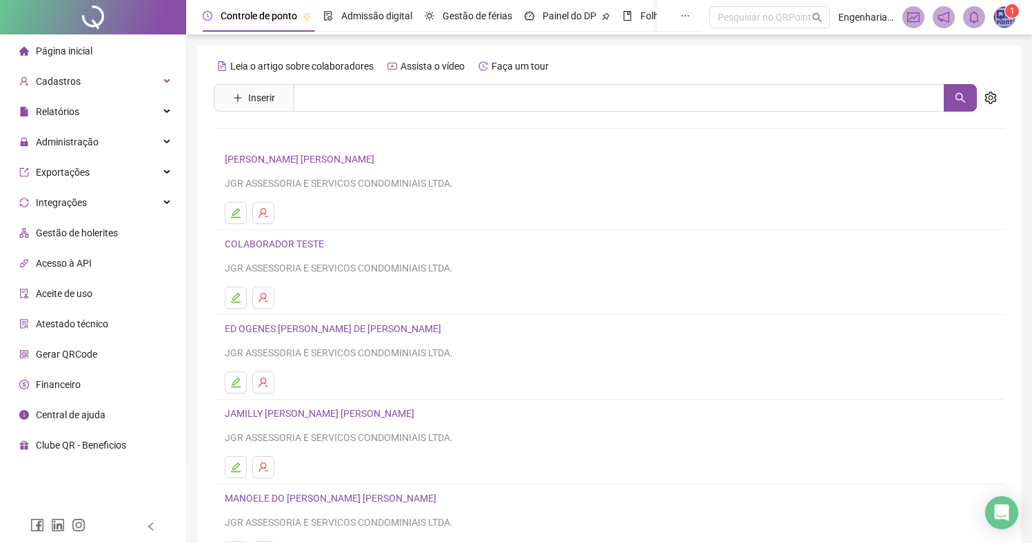
click at [278, 239] on link "COLABORADOR TESTE" at bounding box center [276, 244] width 103 height 11
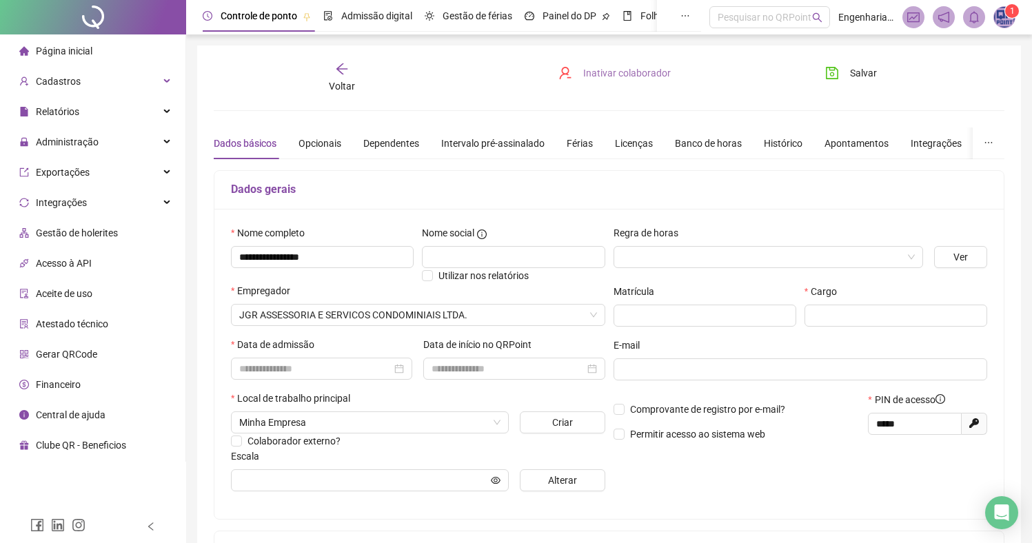
click at [638, 75] on span "Inativar colaborador" at bounding box center [627, 72] width 88 height 15
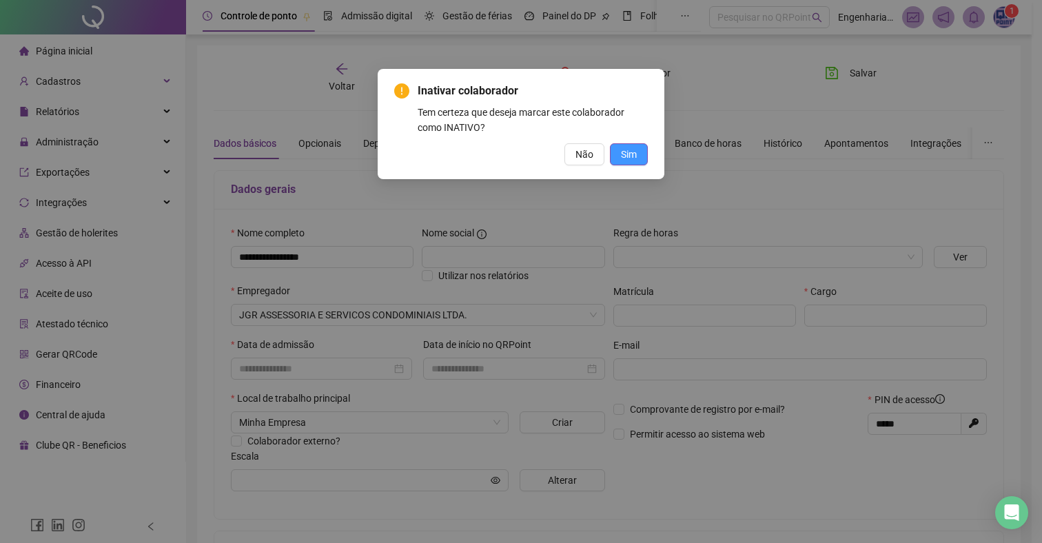
click at [616, 156] on button "Sim" at bounding box center [629, 154] width 38 height 22
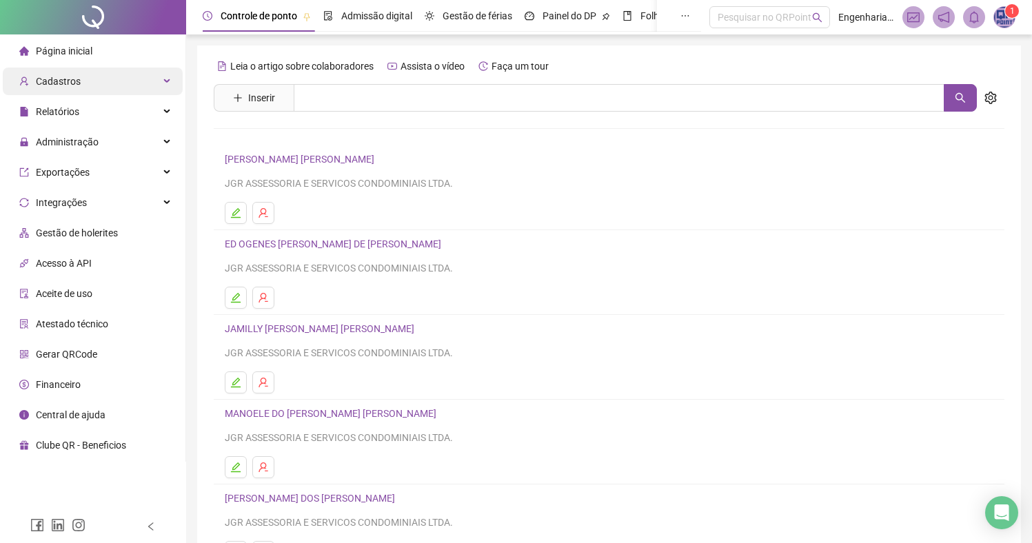
click at [61, 86] on span "Cadastros" at bounding box center [58, 81] width 45 height 11
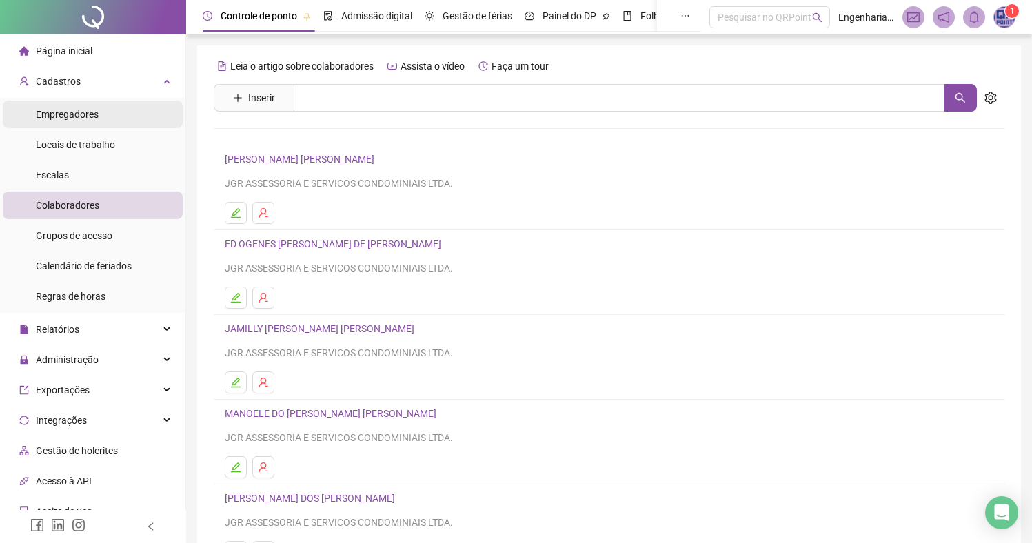
click at [75, 105] on div "Empregadores" at bounding box center [67, 115] width 63 height 28
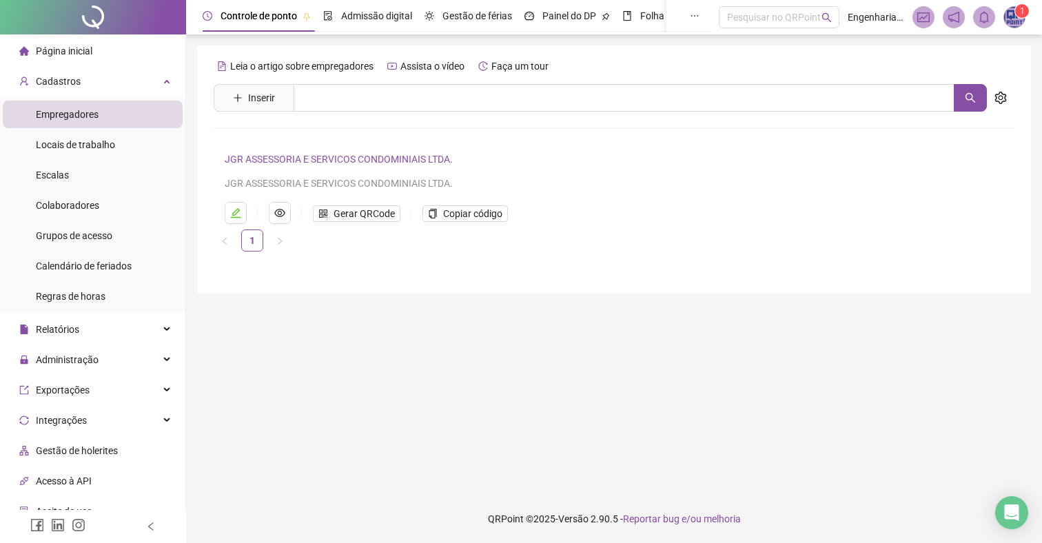
click at [350, 156] on link "JGR ASSESSORIA E SERVICOS CONDOMINIAIS LTDA." at bounding box center [339, 159] width 228 height 11
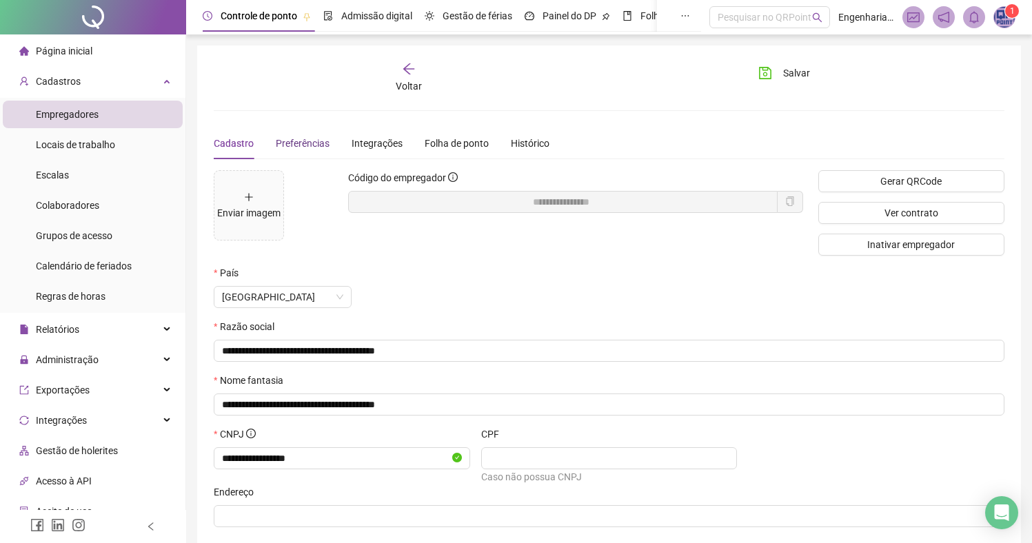
click at [312, 143] on span "Preferências" at bounding box center [303, 143] width 54 height 11
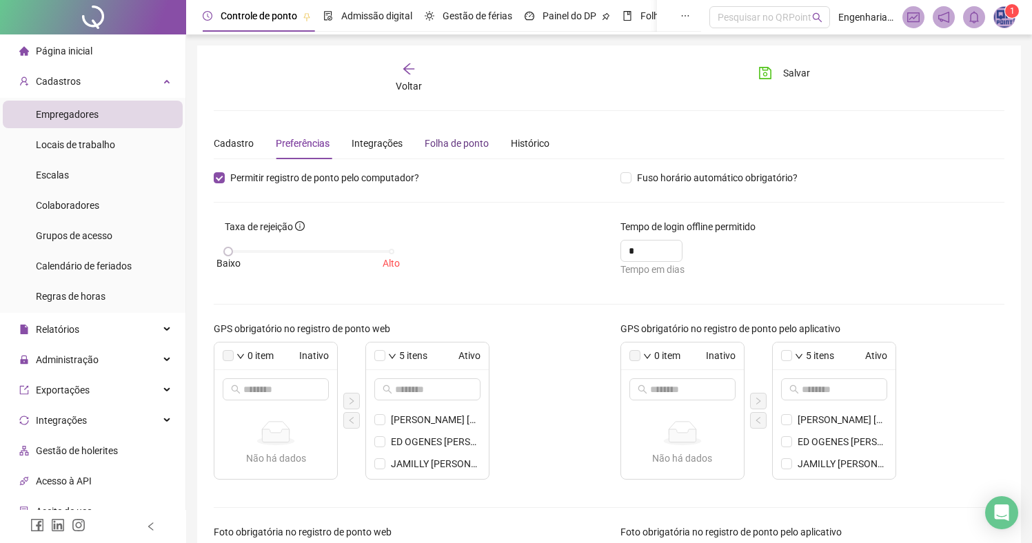
click at [478, 145] on div "Folha de ponto" at bounding box center [457, 143] width 64 height 15
